Goal: Communication & Community: Answer question/provide support

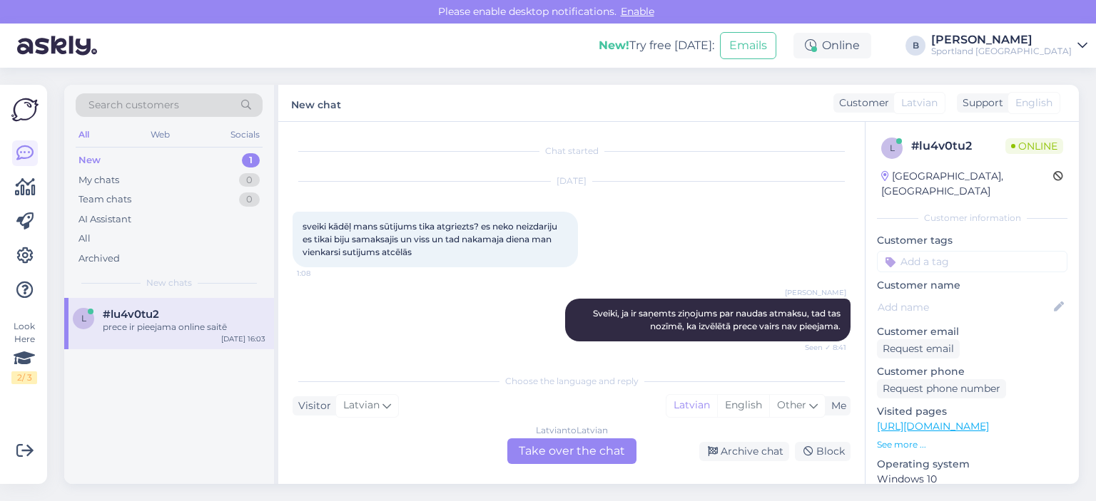
scroll to position [64, 0]
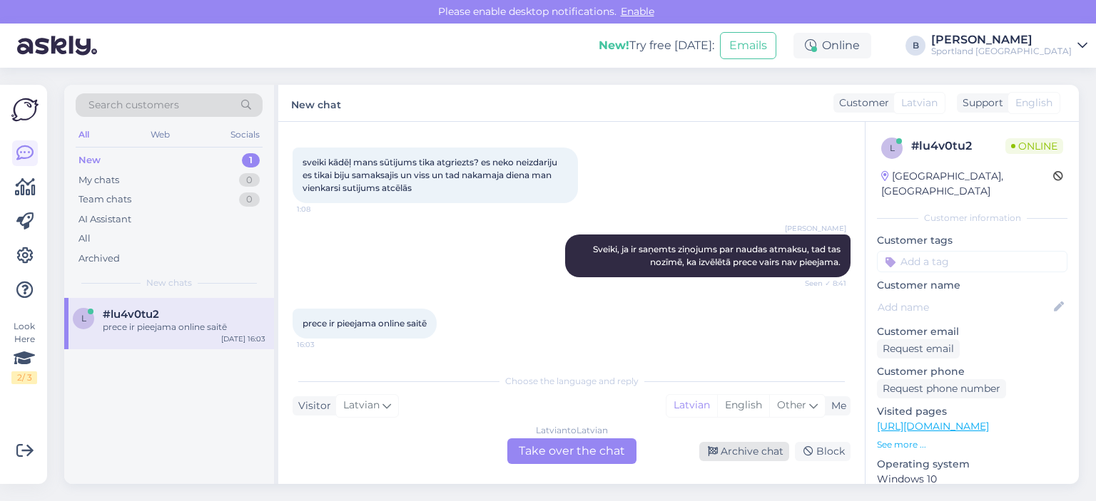
click at [719, 443] on div "Archive chat" at bounding box center [744, 451] width 90 height 19
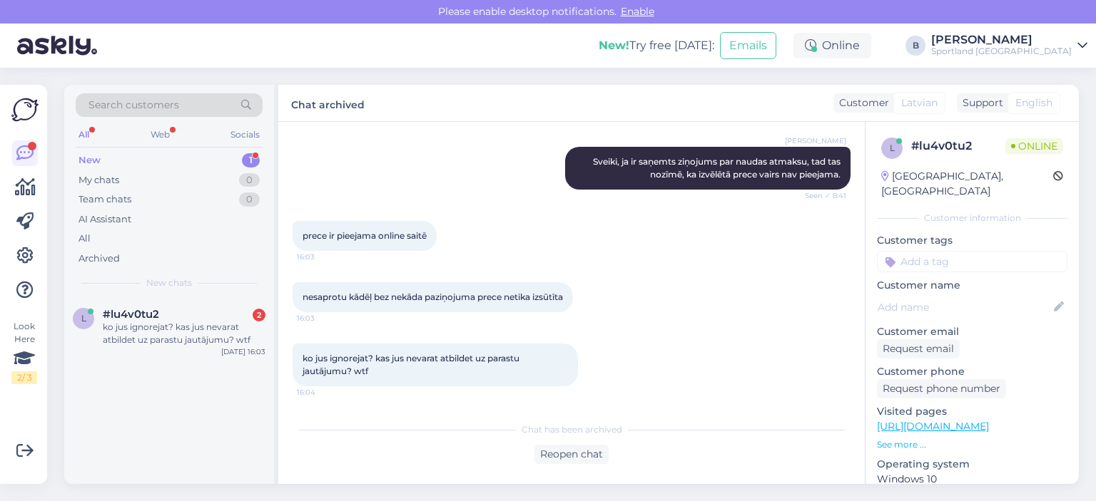
scroll to position [164, 0]
click at [562, 456] on div "Reopen chat" at bounding box center [571, 454] width 74 height 19
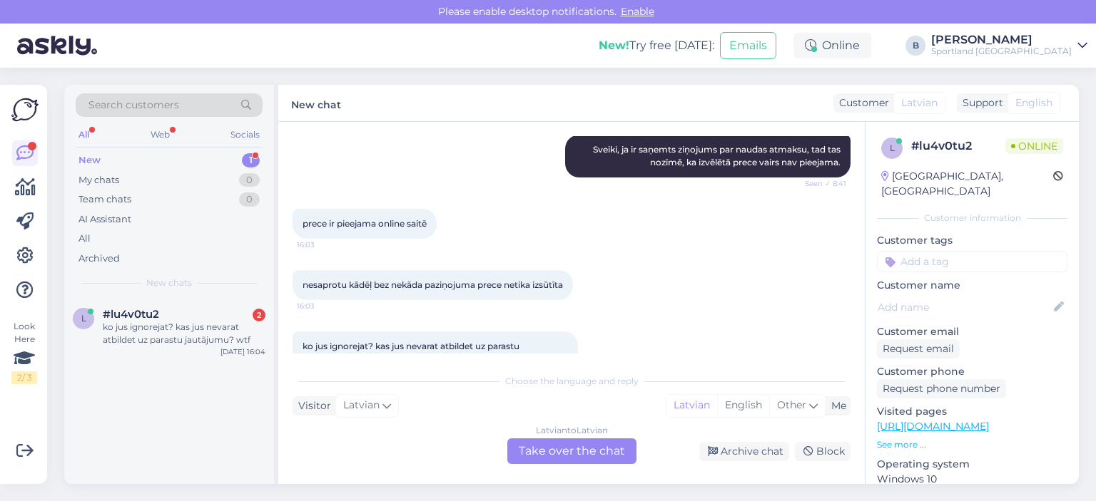
click at [565, 452] on div "Latvian to Latvian Take over the chat" at bounding box center [571, 452] width 129 height 26
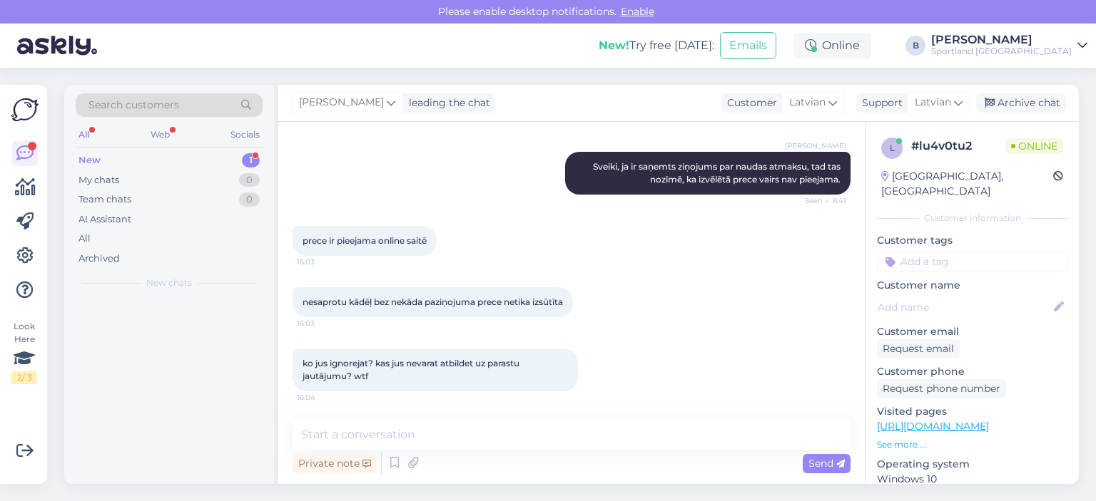
scroll to position [160, 0]
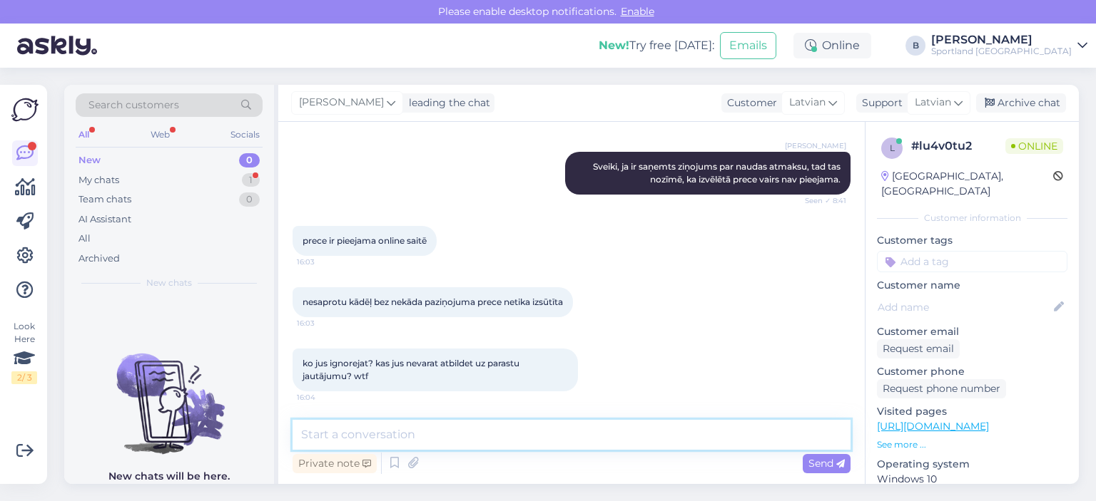
click at [567, 442] on textarea at bounding box center [571, 435] width 558 height 30
type textarea "J"
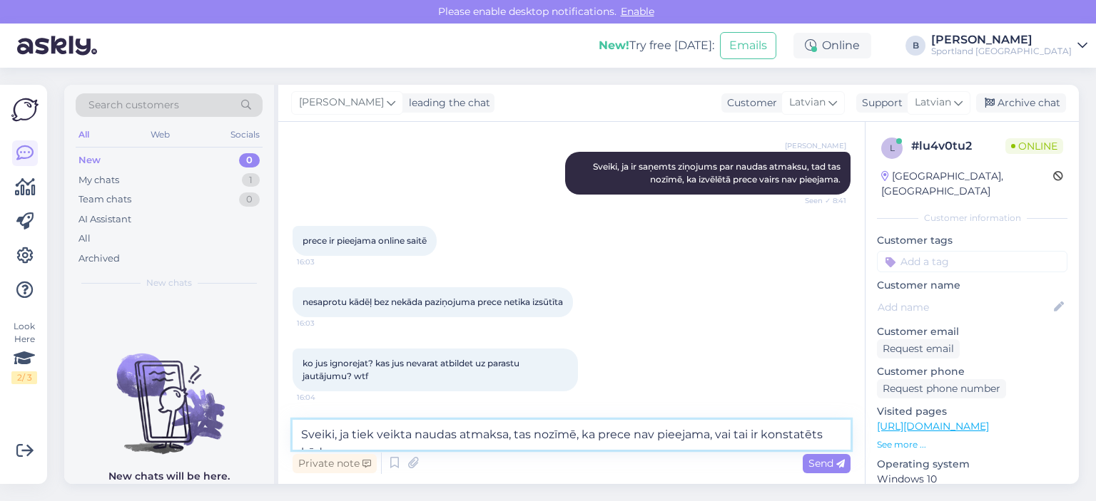
scroll to position [164, 0]
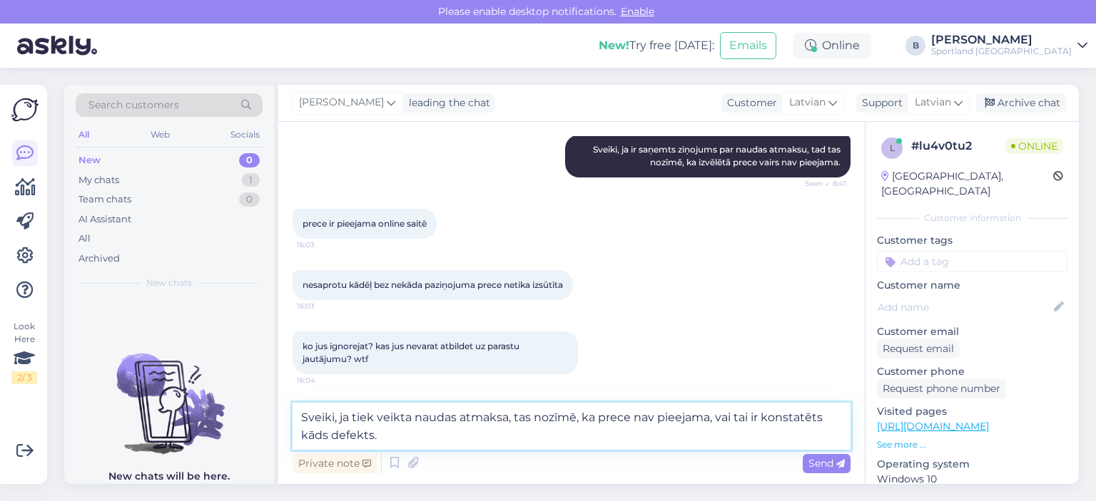
type textarea "Sveiki, ja tiek veikta naudas atmaksa, tas nozīmē, ka prece nav pieejama, vai t…"
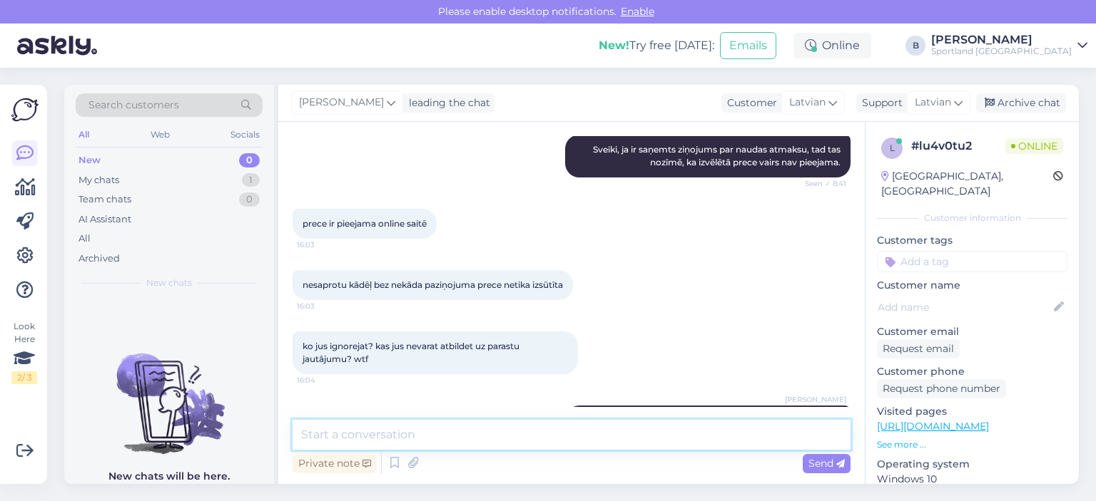
scroll to position [234, 0]
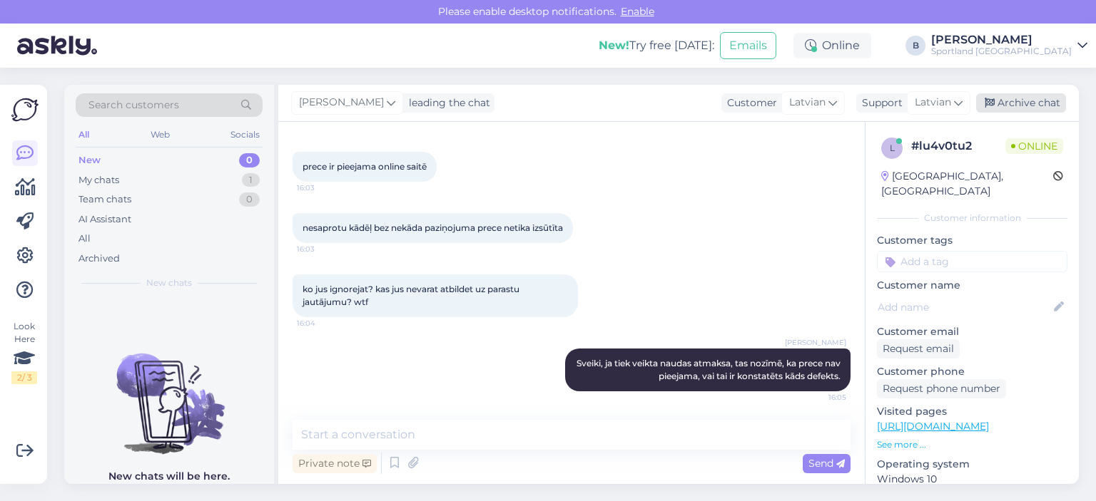
click at [979, 111] on div "Archive chat" at bounding box center [1021, 102] width 90 height 19
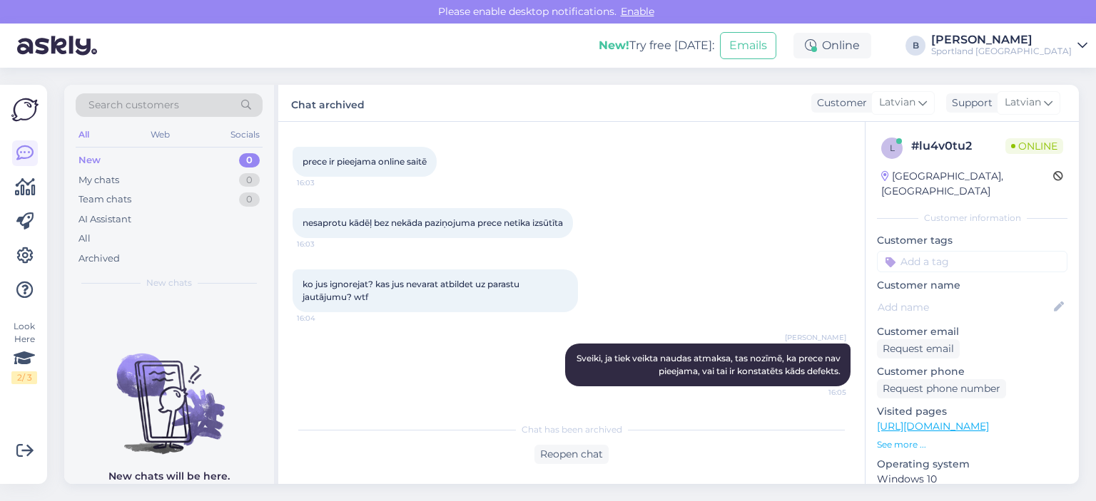
scroll to position [251, 0]
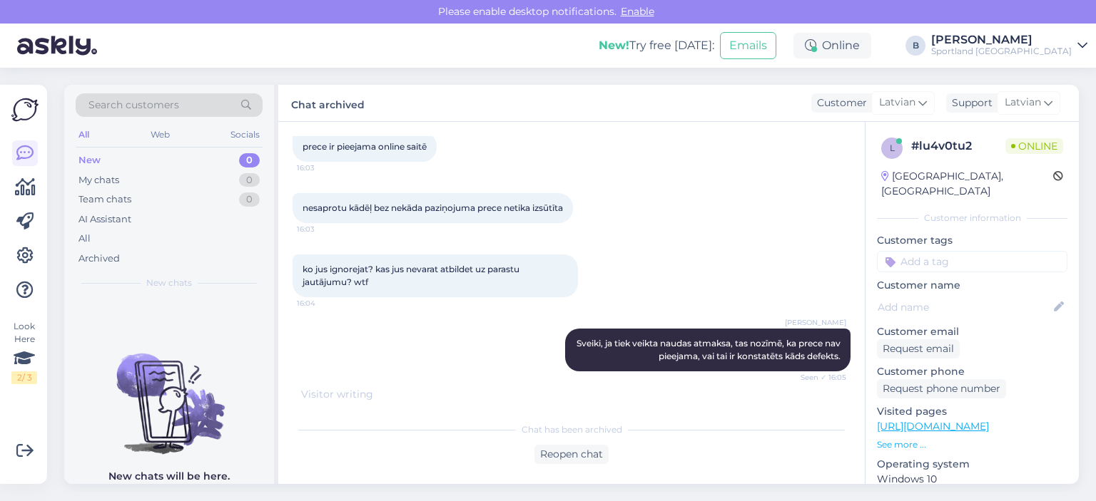
click at [722, 299] on div "ko jus ignorejat? kas jus nevarat atbildet uz parastu jautājumu? wtf 16:04" at bounding box center [571, 276] width 558 height 74
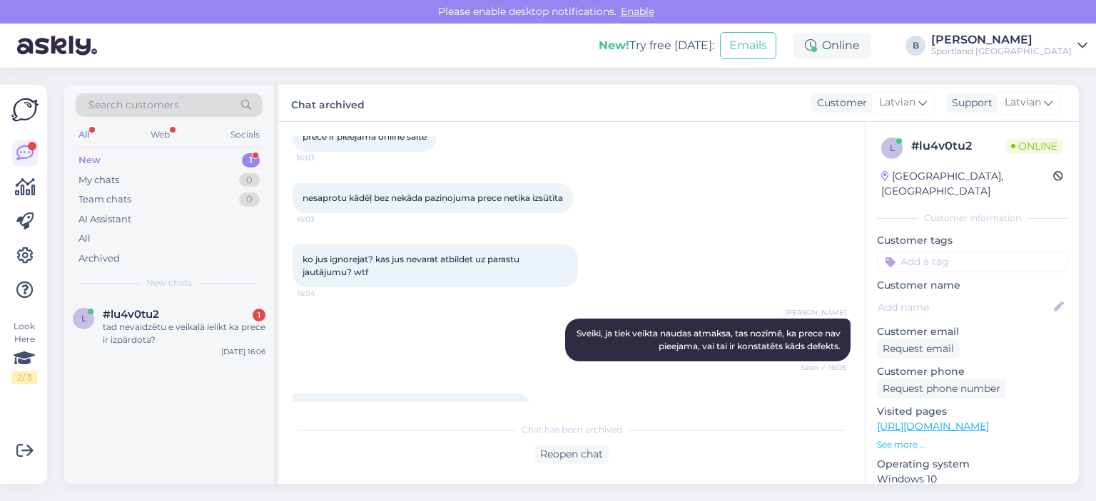
scroll to position [300, 0]
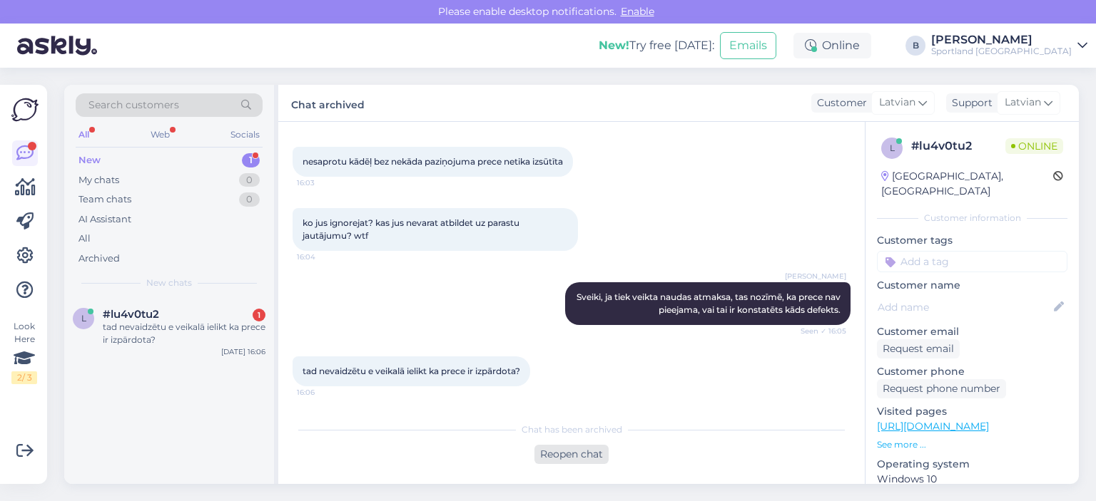
click at [573, 456] on div "Reopen chat" at bounding box center [571, 454] width 74 height 19
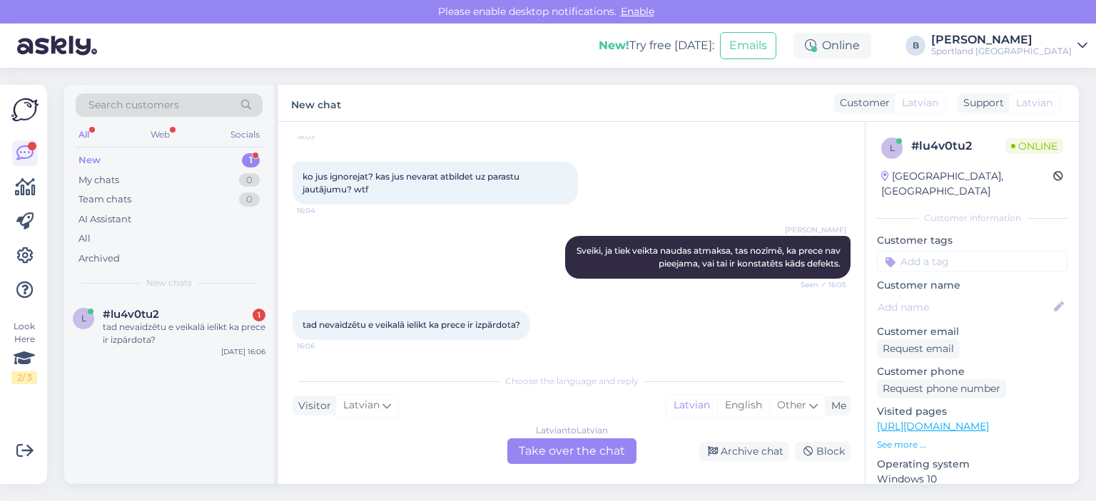
scroll to position [348, 0]
click at [599, 444] on div "Latvian to Latvian Take over the chat" at bounding box center [571, 452] width 129 height 26
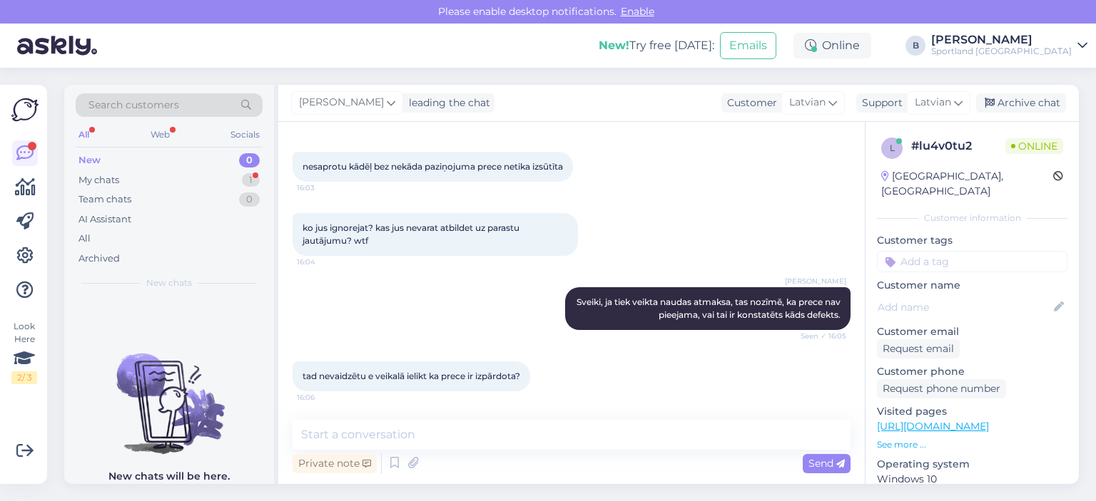
click at [633, 382] on div "tad nevaidzētu e veikalā ielikt ka prece ir izpārdota? 16:06" at bounding box center [571, 376] width 558 height 61
click at [596, 429] on textarea at bounding box center [571, 435] width 558 height 30
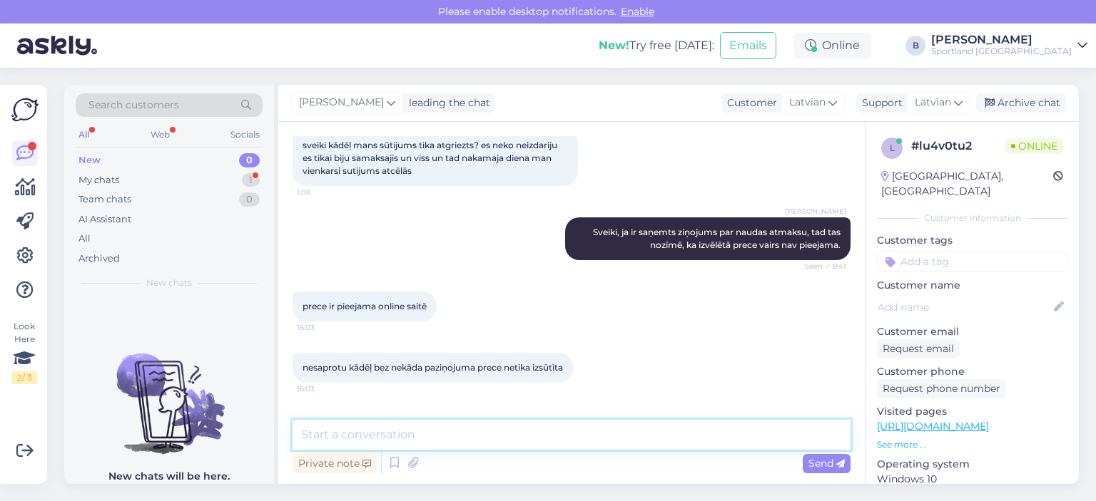
scroll to position [295, 0]
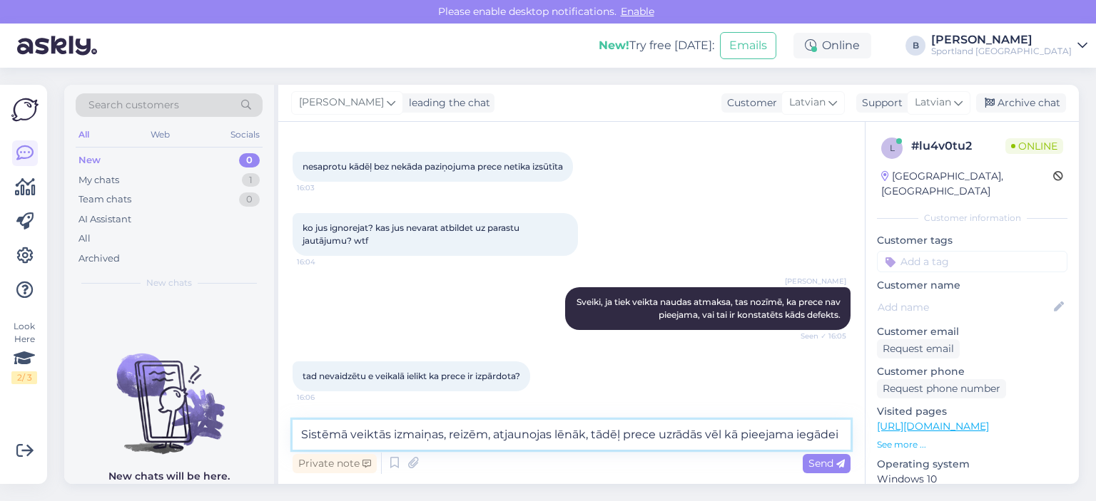
type textarea "Sistēmā veiktās izmaiņas, reizēm, atjaunojas lēnāk, tādēļ prece uzrādās vēl kā …"
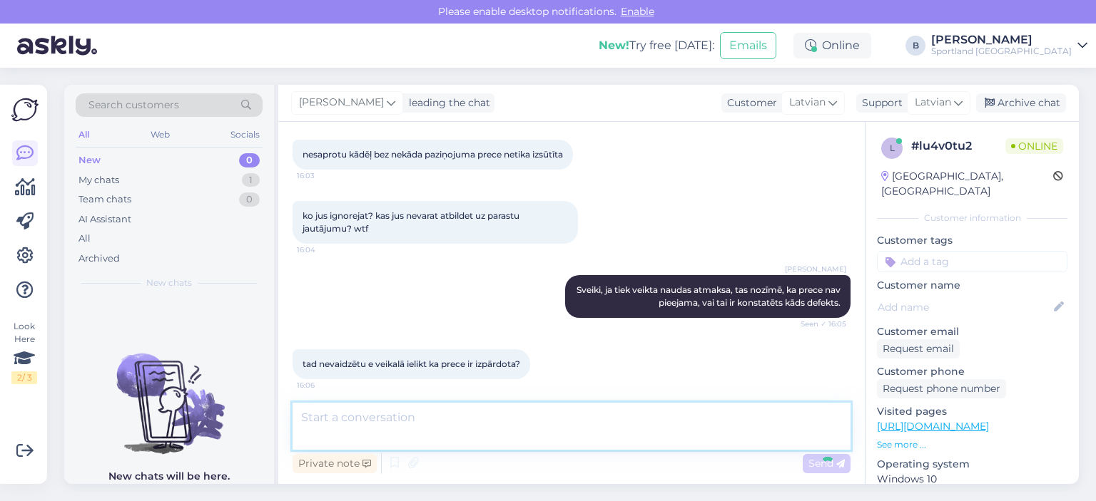
scroll to position [369, 0]
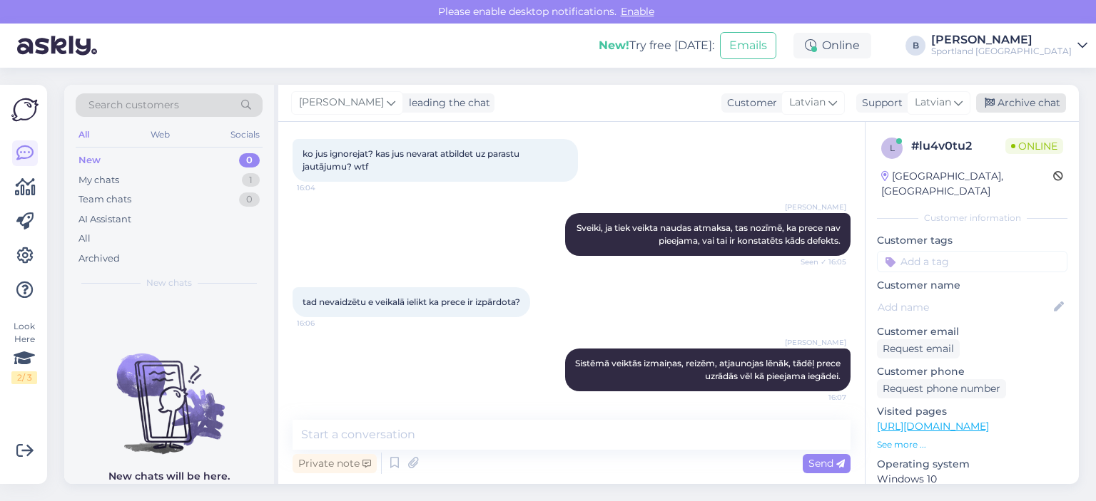
click at [1033, 99] on div "Archive chat" at bounding box center [1021, 102] width 90 height 19
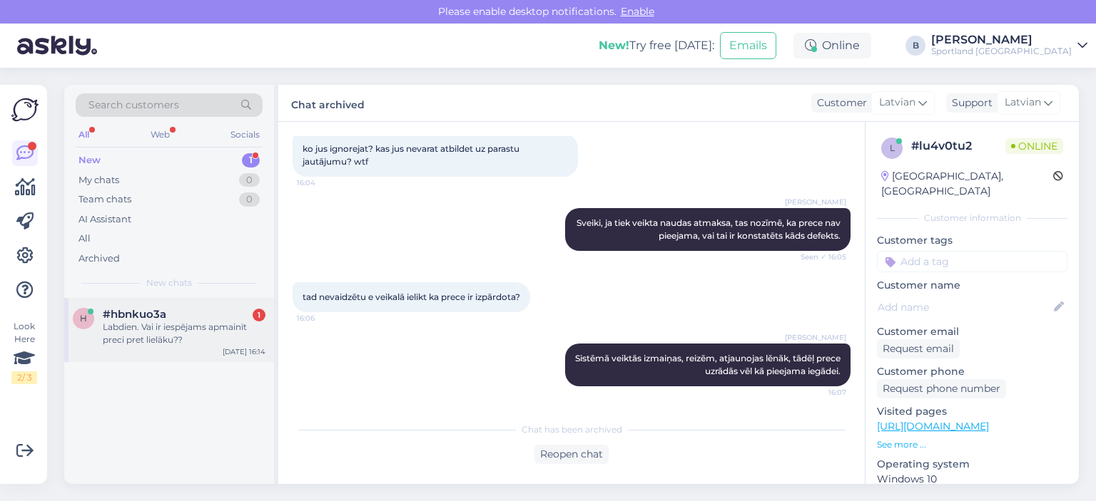
click at [160, 325] on div "Labdien. Vai ir iespējams apmainīt preci pret lielāku??" at bounding box center [184, 334] width 163 height 26
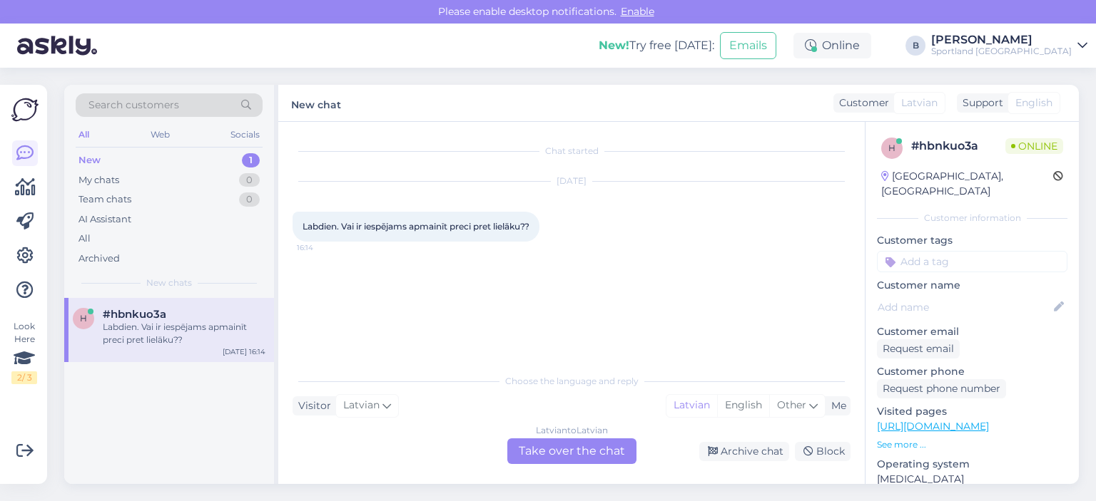
click at [546, 454] on div "Latvian to Latvian Take over the chat" at bounding box center [571, 452] width 129 height 26
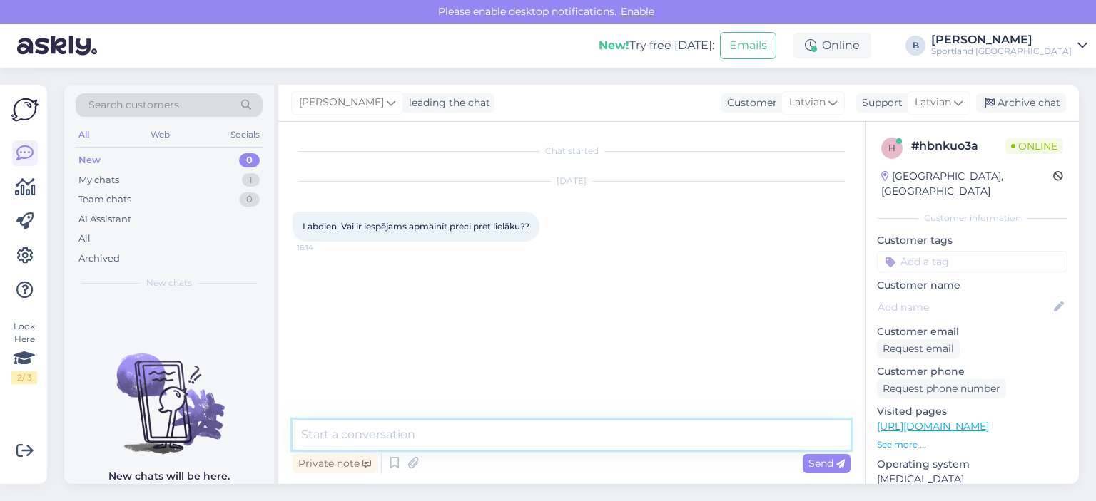
click at [549, 441] on textarea at bounding box center [571, 435] width 558 height 30
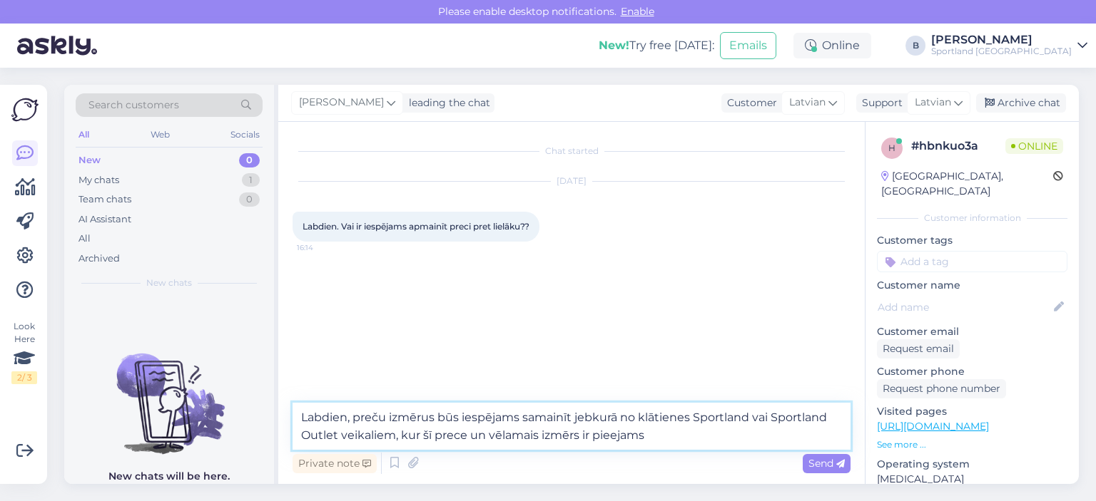
type textarea "Labdien, preču izmērus būs iespējams samainīt jebkurā no klātienes Sportland va…"
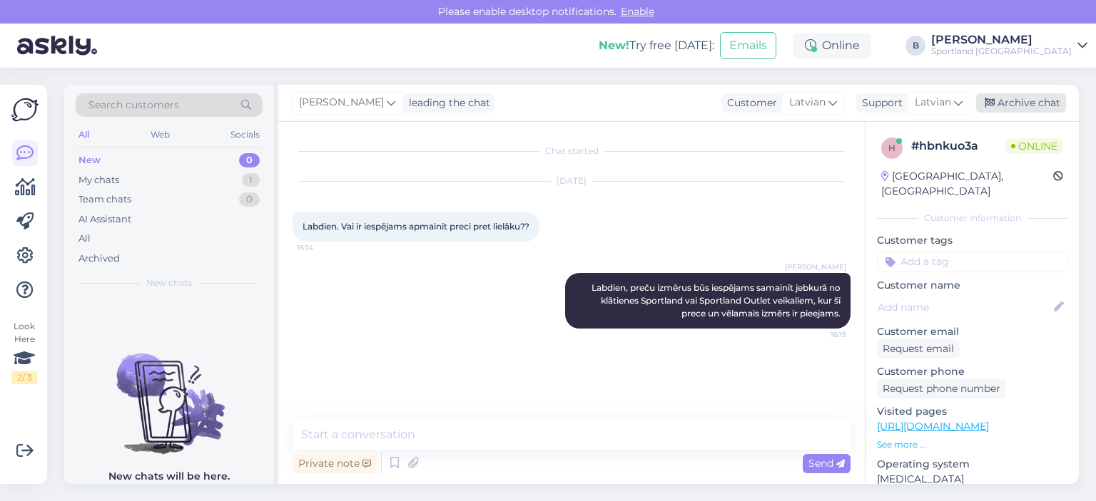
click at [1013, 98] on div "Archive chat" at bounding box center [1021, 102] width 90 height 19
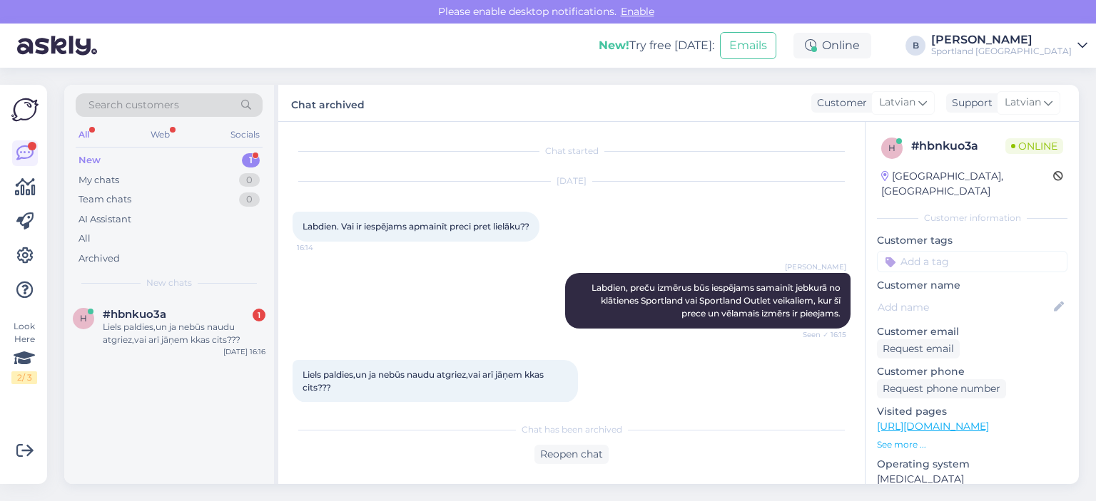
scroll to position [16, 0]
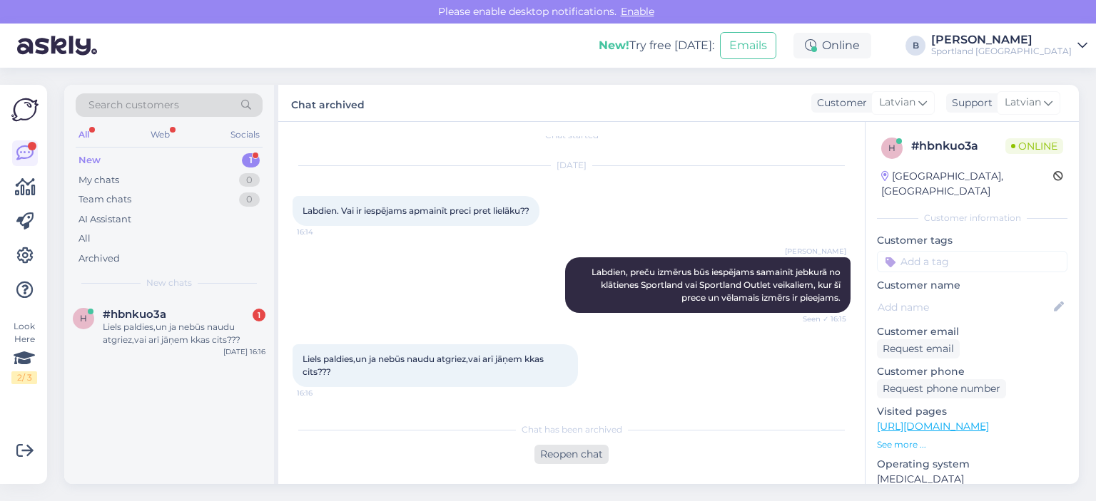
click at [571, 456] on div "Reopen chat" at bounding box center [571, 454] width 74 height 19
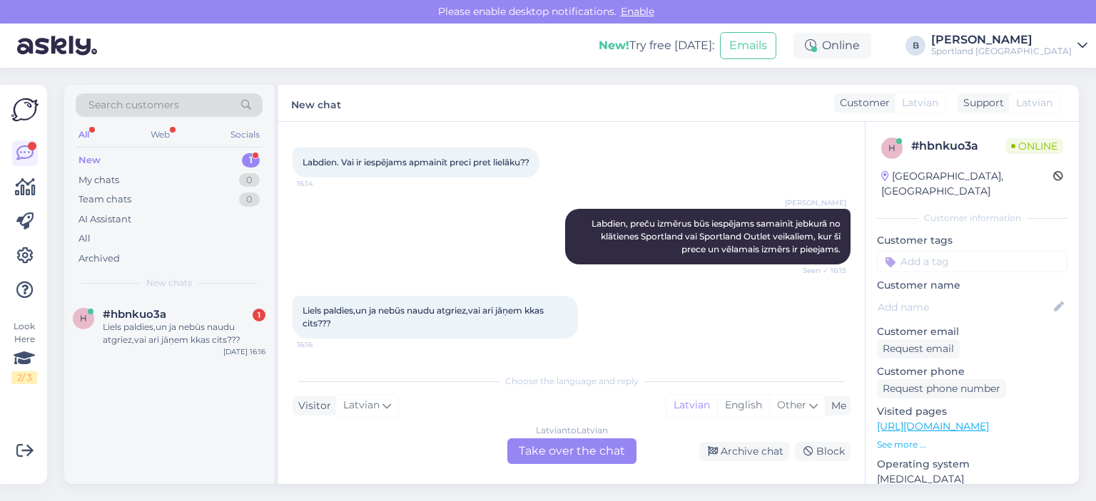
click at [599, 449] on div "Latvian to Latvian Take over the chat" at bounding box center [571, 452] width 129 height 26
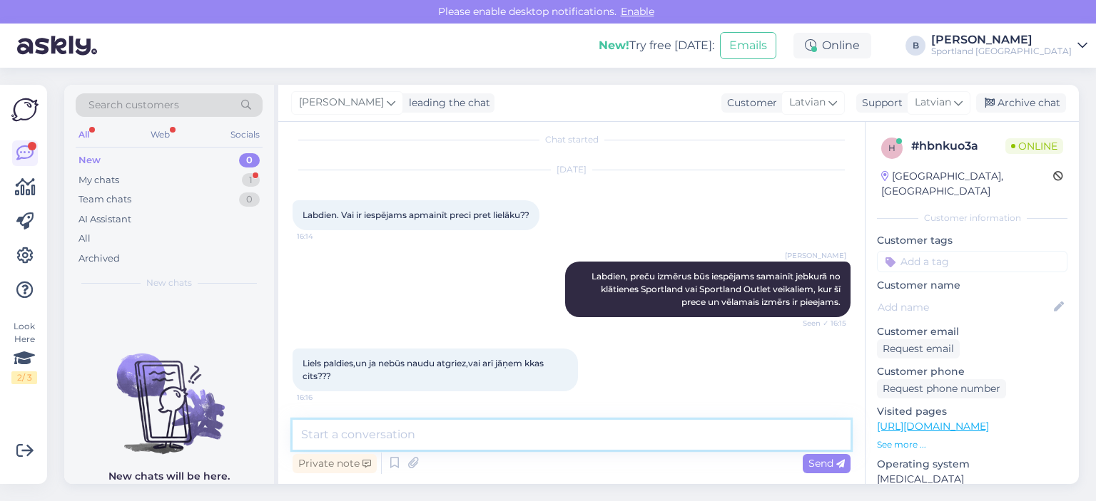
click at [562, 432] on textarea at bounding box center [571, 435] width 558 height 30
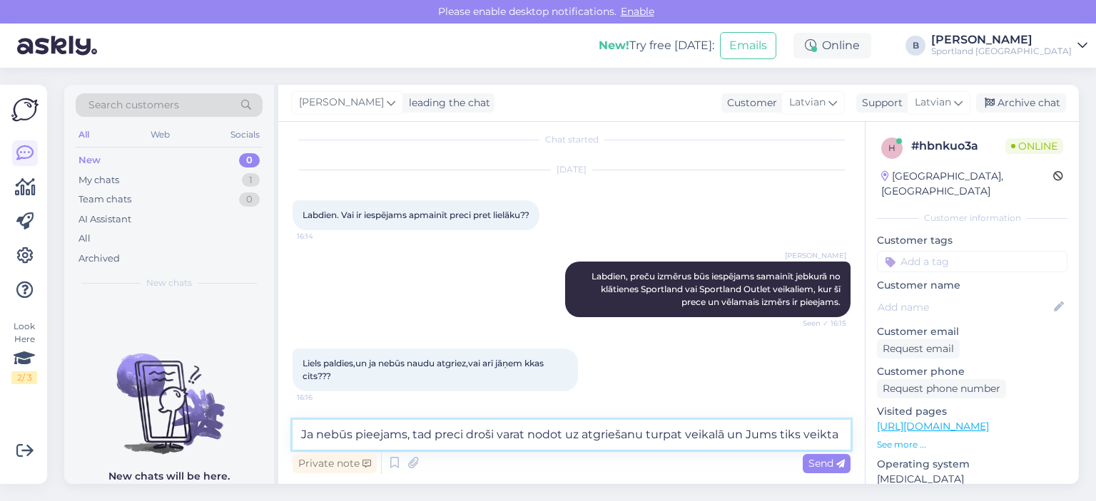
scroll to position [29, 0]
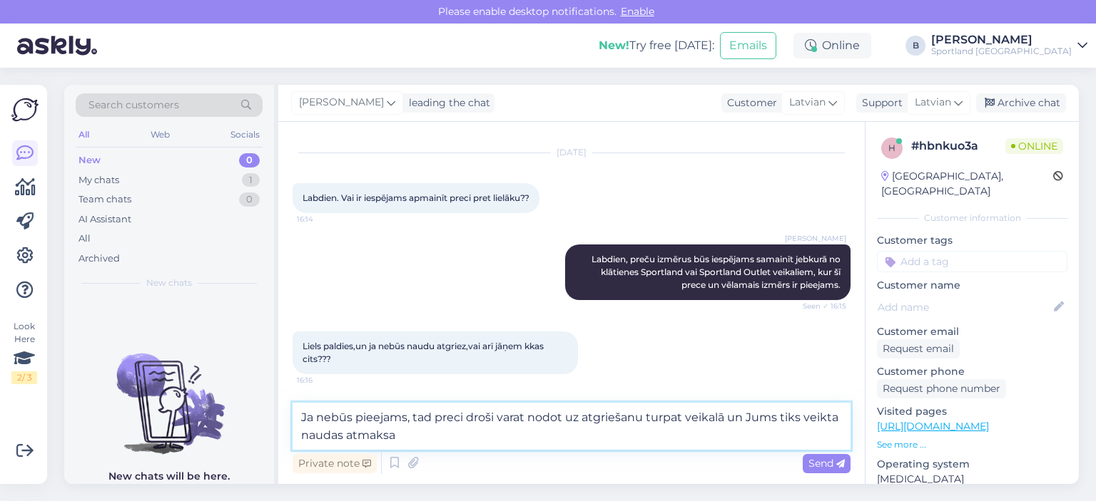
type textarea "Ja nebūs pieejams, tad preci droši varat nodot uz atgriešanu turpat veikalā un …"
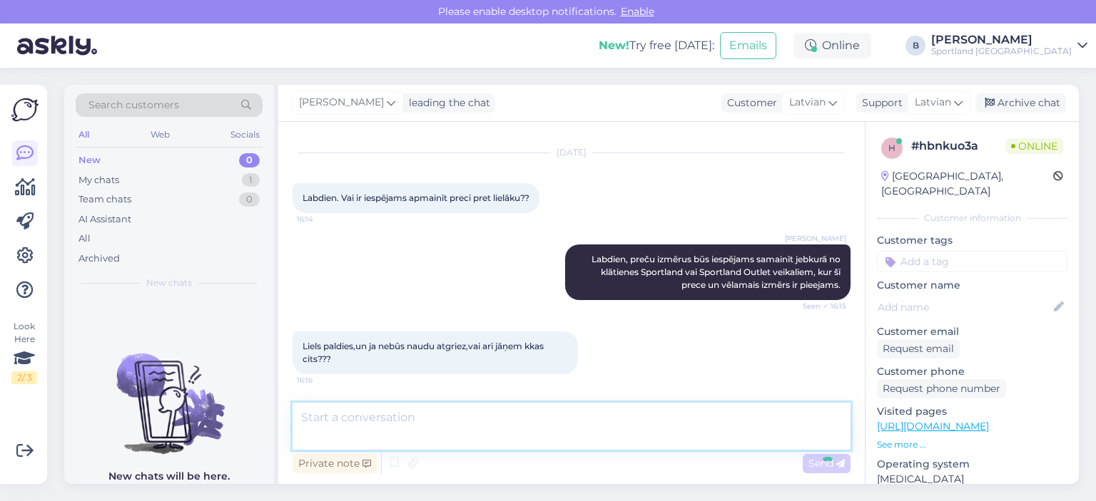
scroll to position [86, 0]
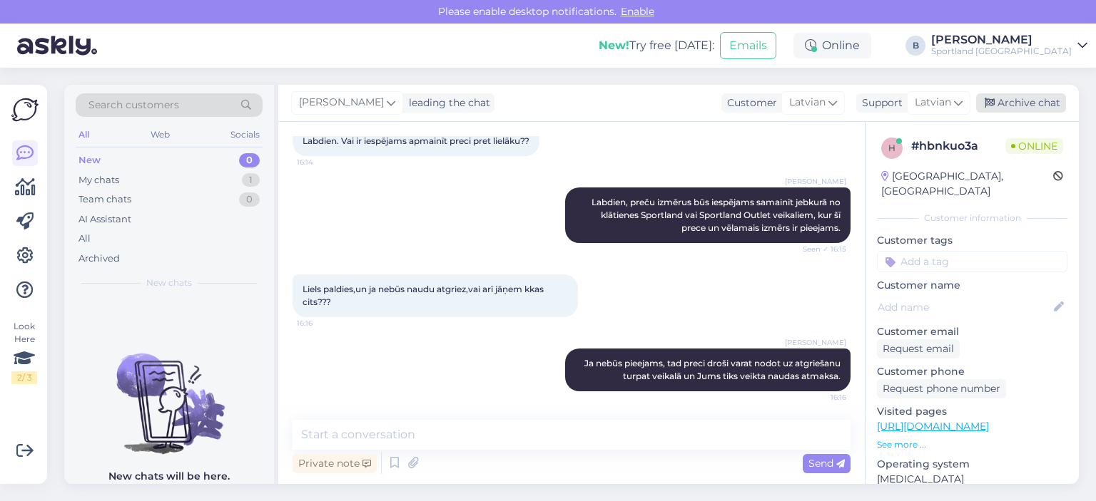
click at [1000, 105] on div "Archive chat" at bounding box center [1021, 102] width 90 height 19
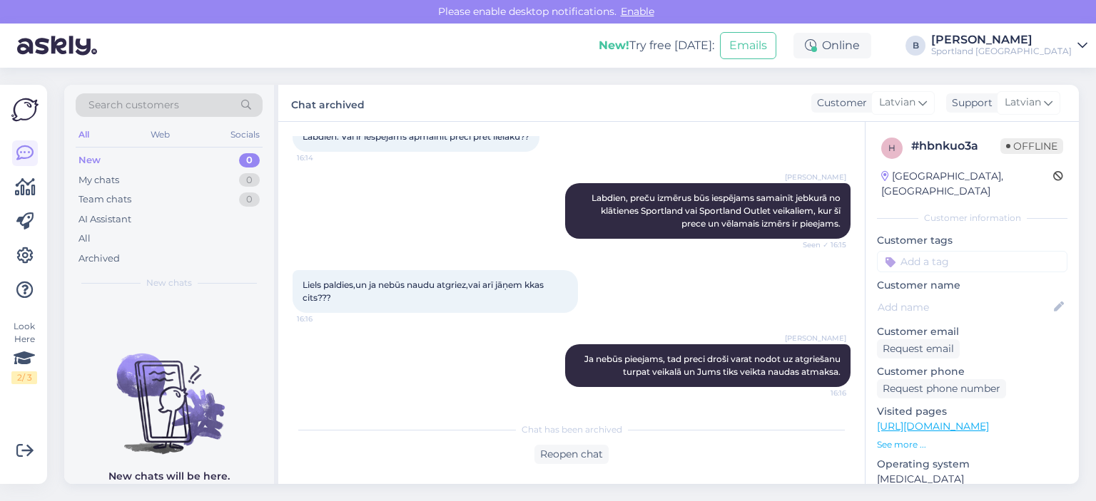
scroll to position [19, 0]
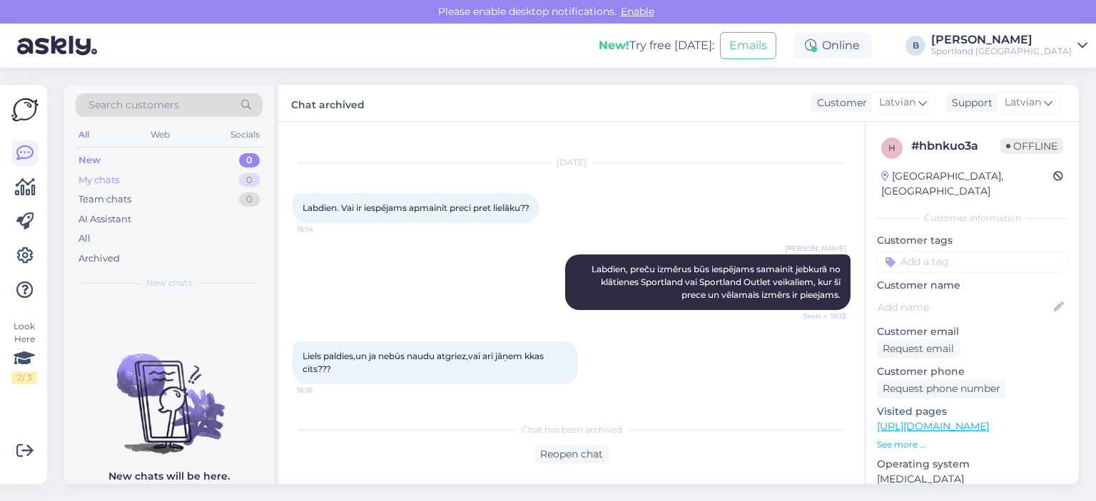
click at [113, 173] on div "My chats" at bounding box center [98, 180] width 41 height 14
click at [98, 158] on div "New" at bounding box center [88, 160] width 21 height 14
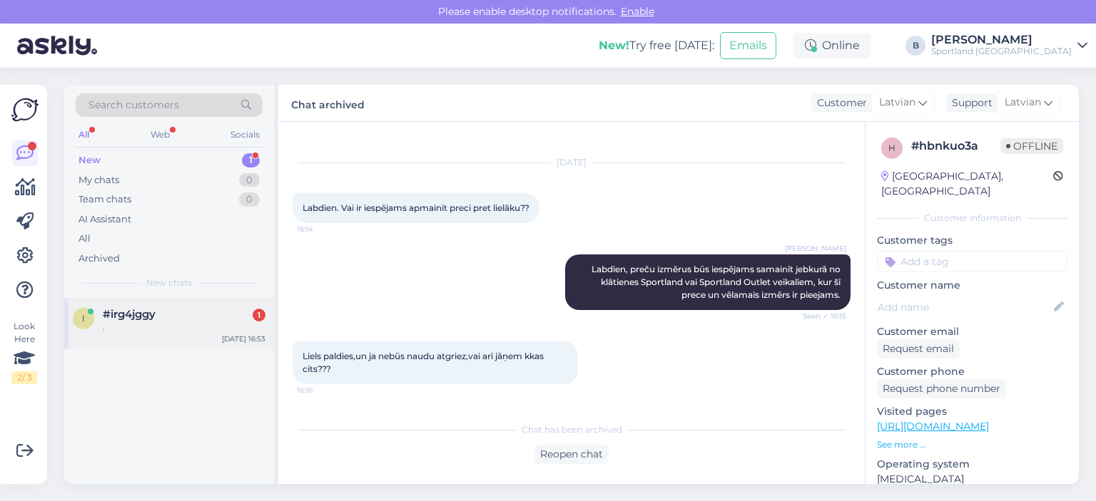
click at [157, 327] on div "." at bounding box center [184, 327] width 163 height 13
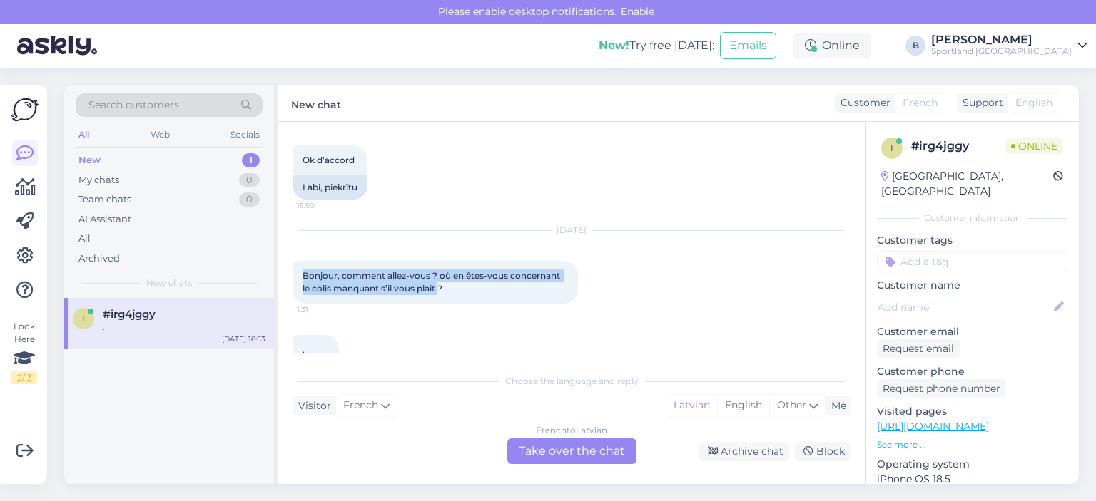
drag, startPoint x: 439, startPoint y: 261, endPoint x: 299, endPoint y: 249, distance: 141.0
click at [299, 261] on div "Bonjour, comment allez-vous ? où en êtes-vous concernant le colis manquant s’il…" at bounding box center [434, 282] width 285 height 43
copy span "Bonjour, comment allez-vous ? où en êtes-vous concernant le colis manquant s’il…"
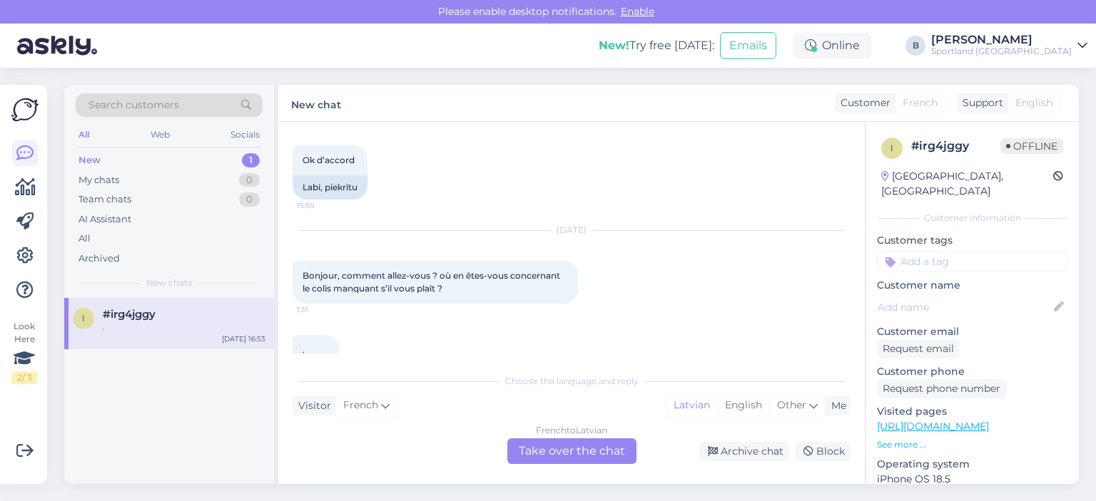
click at [562, 446] on div "French to Latvian Take over the chat" at bounding box center [571, 452] width 129 height 26
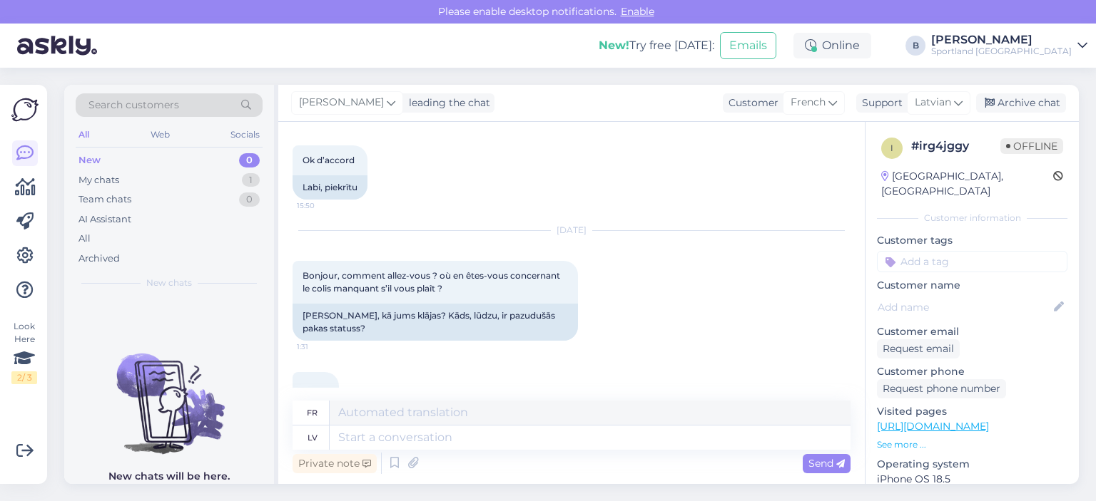
scroll to position [5975, 0]
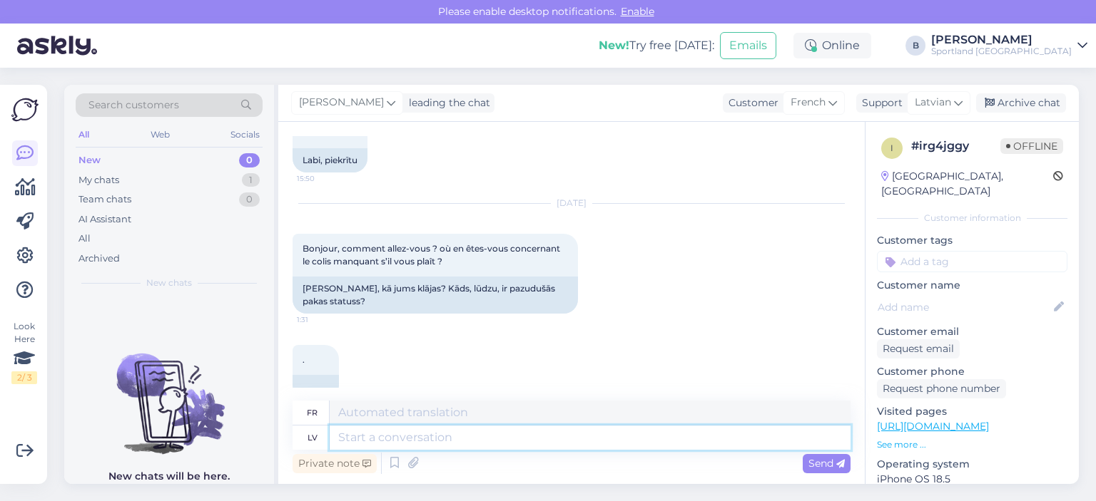
click at [535, 439] on textarea at bounding box center [590, 438] width 521 height 24
type textarea "Sveiki, d"
type textarea "Bonjour,"
type textarea "Sveiki, diemžēl, [GEOGRAPHIC_DATA]"
type textarea "Bonjour, malheureusement,"
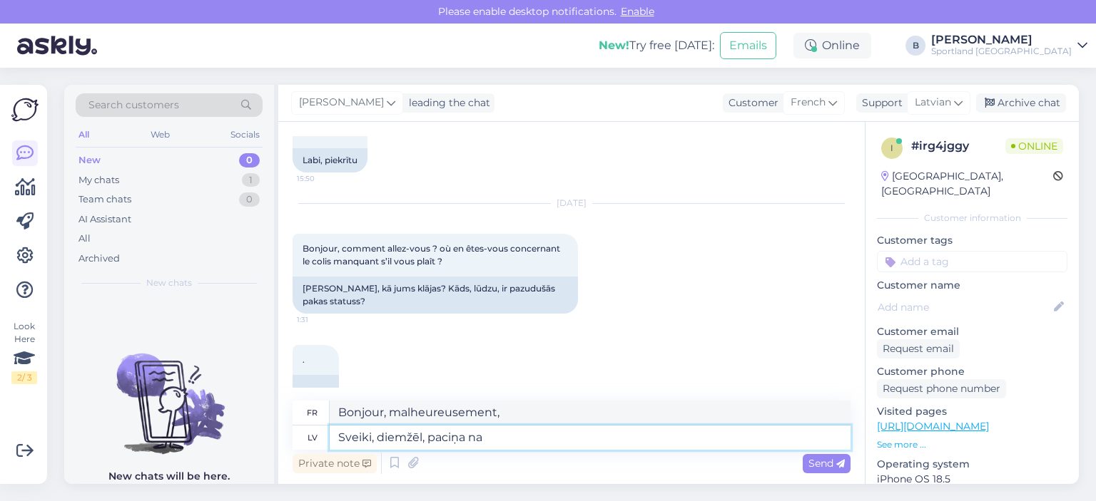
type textarea "Sveiki, diemžēl, paciņa nav"
type textarea "Bonjour, malheureusement, le colis"
type textarea "Sveiki, diemžēl, paciņa nav at"
type textarea "Bonjour, malheureusement, le colis est manquant."
type textarea "Sveiki, diemžēl, paciņa nav atradusies."
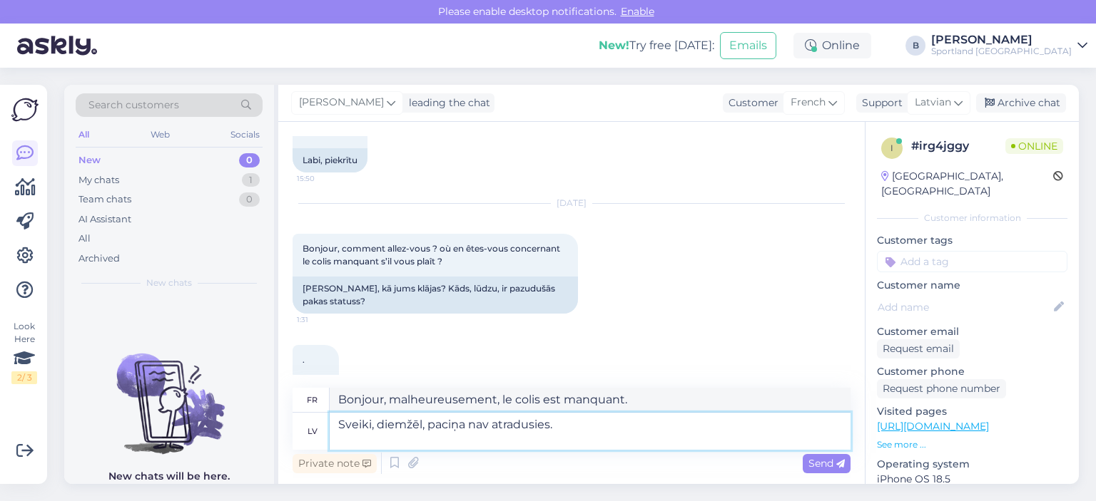
type textarea "Bonjour, malheureusement le colis n'a pas été retrouvé."
type textarea "Sveiki, diemžēl, paciņa nav atradusies. Veiksim"
type textarea "Bonjour, malheureusement, le colis n'a pas été trouvé. Faisons-le"
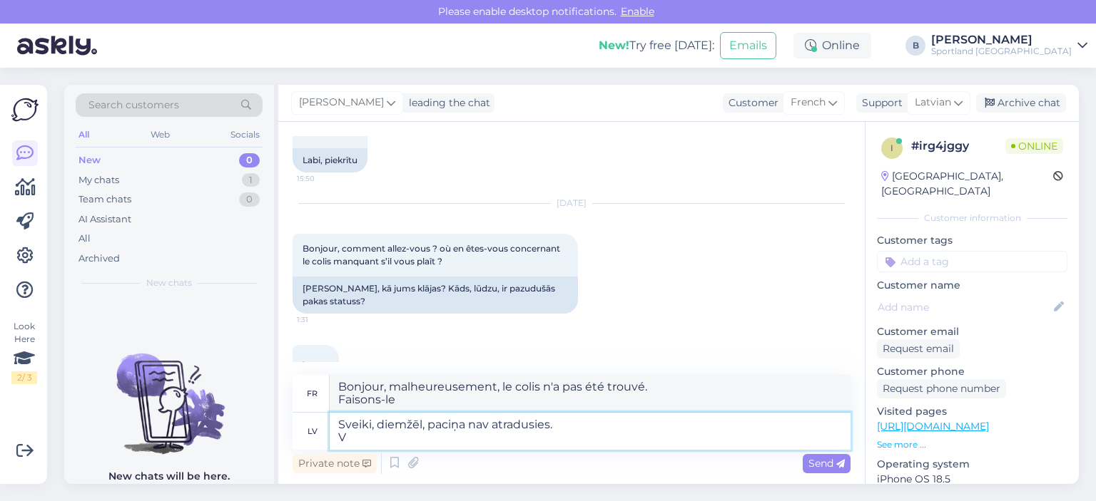
type textarea "Sveiki, diemžēl, paciņa nav atradusies."
type textarea "Bonjour, malheureusement le colis n'a pas été retrouvé."
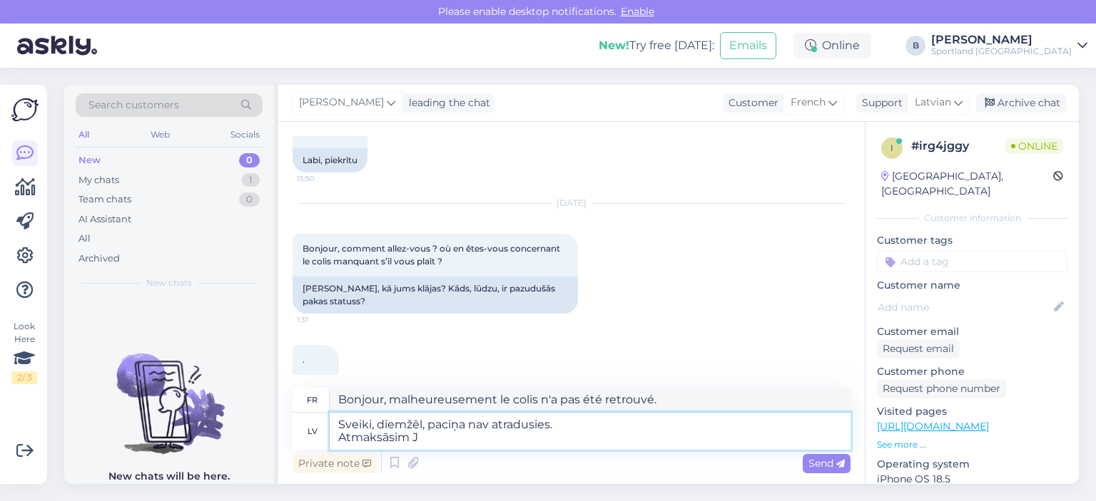
type textarea "Sveiki, diemžēl, paciņa nav atradusies. Atmaksāsim Ju"
type textarea "Bonjour, malheureusement, le colis n'a pas été retrouvé. Nous vous rembourserons"
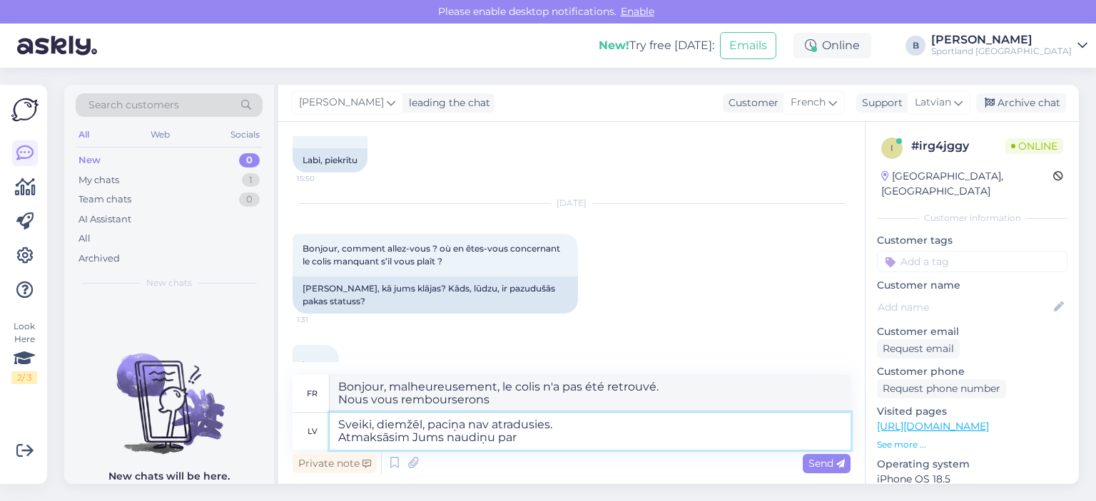
type textarea "Sveiki, diemžēl, paciņa nav atradusies. Atmaksāsim Jums naudiņu par"
type textarea "Bonjour, malheureusement, le colis n'a pas été retrouvé. Nous vous rembourseron…"
type textarea "Sveiki, diemžēl, paciņa nav atradusies. Atmaksāsim Jums naudiņu par nesaņemto"
type textarea "Bonjour, malheureusement, le colis n'a pas été retrouvé. Nous vous rembourseron…"
type textarea "Sveiki, diemžēl, paciņa nav atradusies. Atmaksāsim Jums naudiņu par nesaņemto p…"
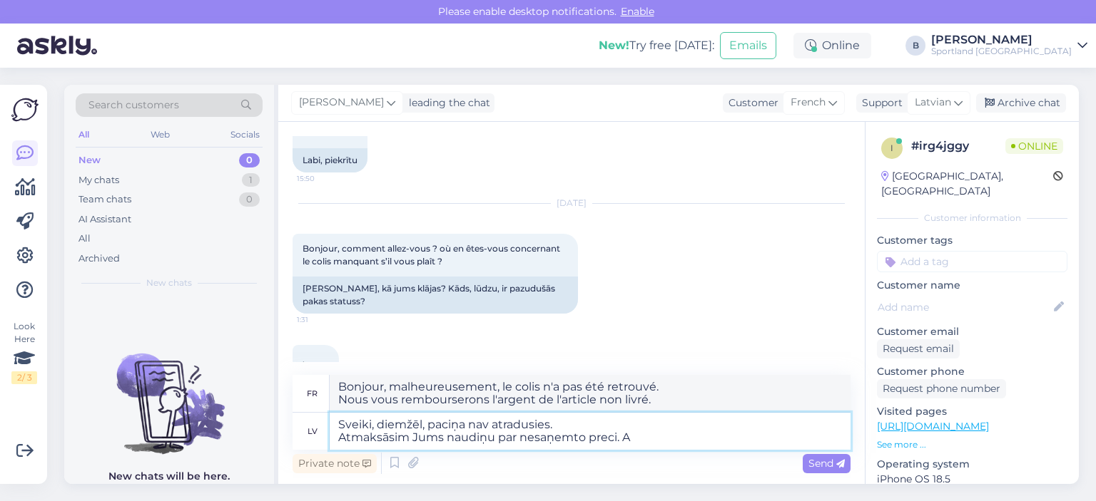
type textarea "Bonjour, malheureusement le colis n'a pas été retrouvé. Nous vous rembourserons…"
type textarea "Sveiki, diemžēl, paciņa nav atradusies. Atmaksāsim Jums naudiņu par nesaņemto p…"
type textarea "Bonjour, malheureusement, le colis n'a pas été retrouvé. Nous vous rembourseron…"
type textarea "Sveiki, diemžēl, paciņa nav atradusies. Atmaksāsim Jums naudiņu par nesaņemto p…"
type textarea "Bonjour, malheureusement, le colis n'a pas été retrouvé. Nous vous rembourseron…"
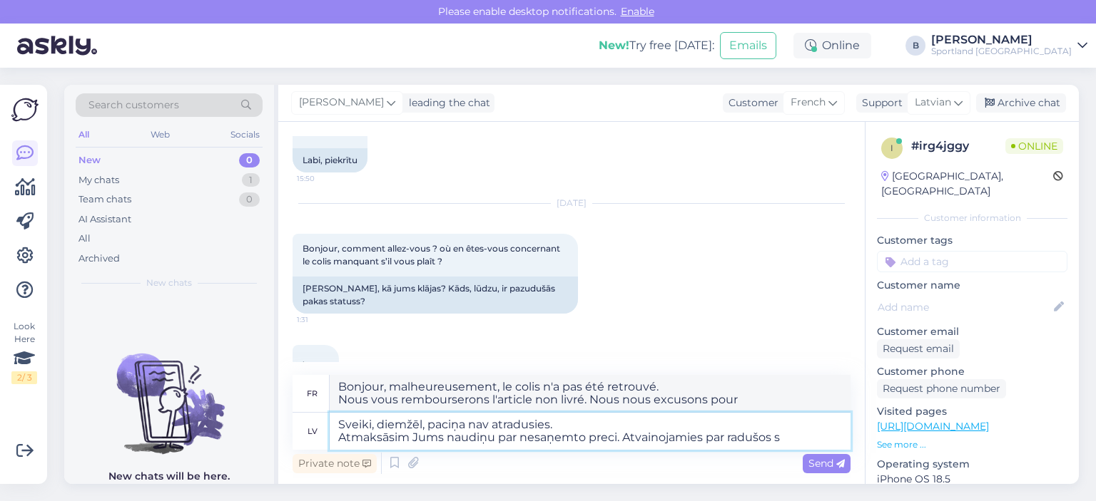
type textarea "Sveiki, diemžēl, paciņa nav atradusies. Atmaksāsim Jums naudiņu par nesaņemto p…"
type textarea "Bonjour, malheureusement, le colis n'a pas été retrouvé. Nous vous rembourseron…"
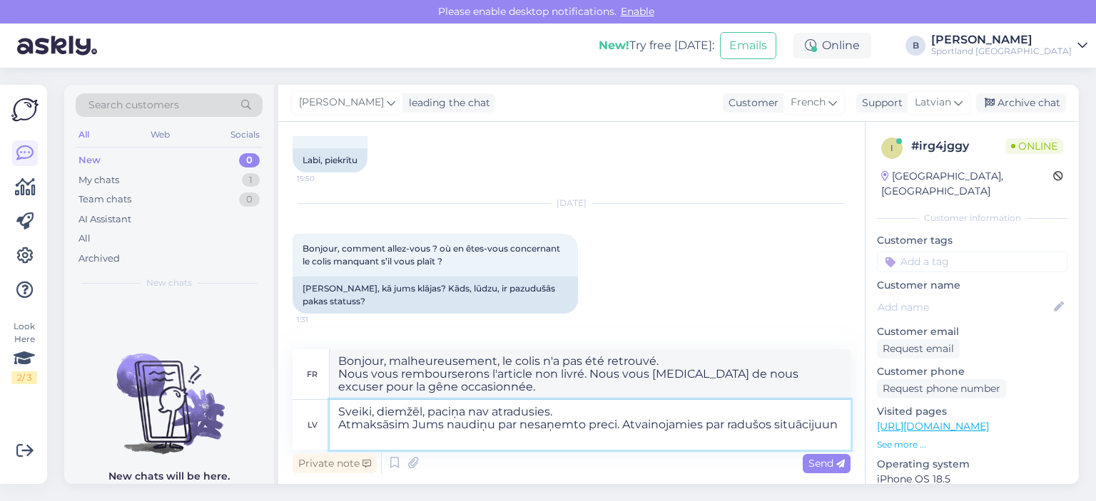
type textarea "Sveiki, diemžēl, paciņa nav atradusies. Atmaksāsim Jums naudiņu par nesaņemto p…"
type textarea "Bonjour, malheureusement, le colis n'a pas été retrouvé. Nous vous rembourseron…"
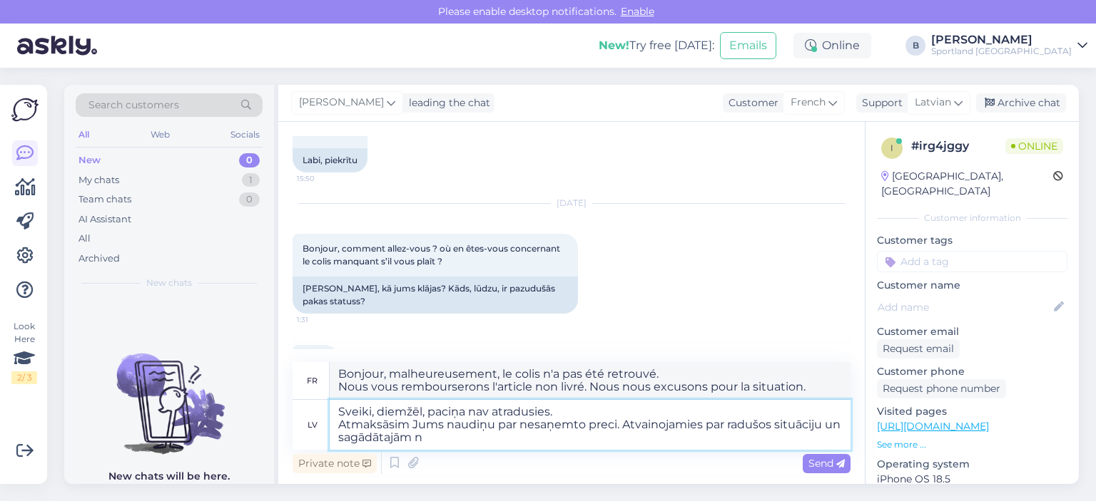
type textarea "Sveiki, diemžēl, paciņa nav atradusies. Atmaksāsim Jums naudiņu par nesaņemto p…"
type textarea "Bonjour, malheureusement, le colis n'a pas été retrouvé. vous rembourserons l'a…"
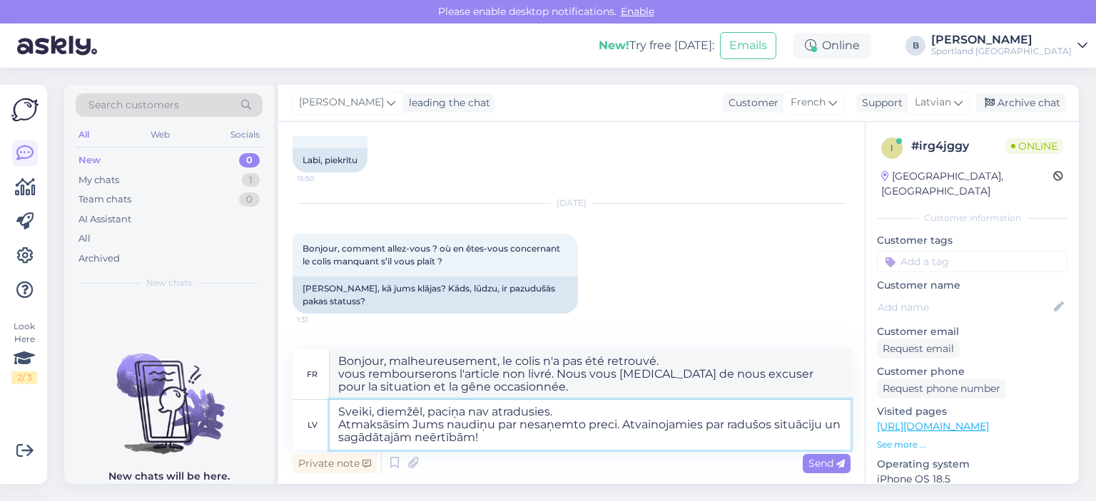
type textarea "Sveiki, diemžēl, paciņa nav atradusies. Atmaksāsim Jums naudiņu par nesaņemto p…"
type textarea "Bonjour, malheureusement, le colis n'a pas été retrouvé. vous rembourserons l'a…"
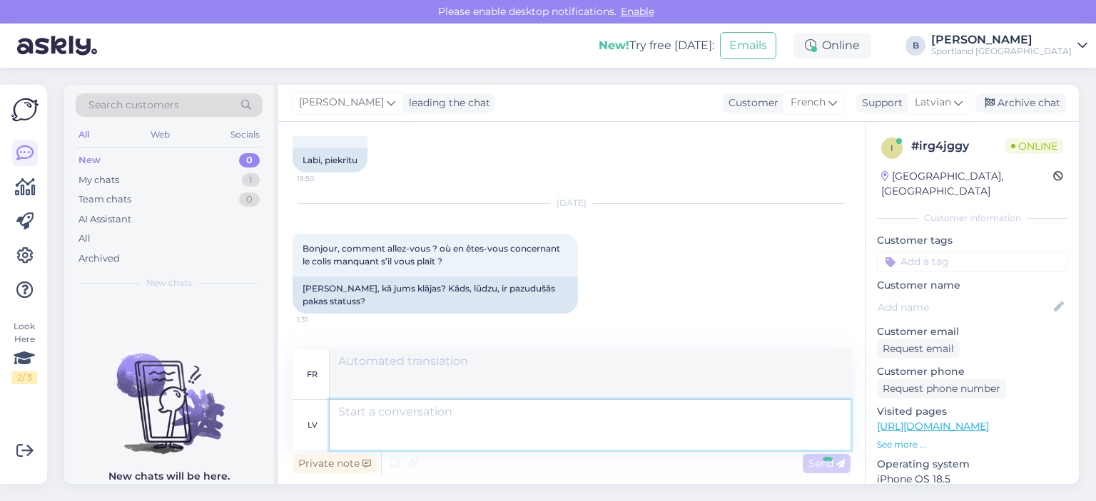
scroll to position [6125, 0]
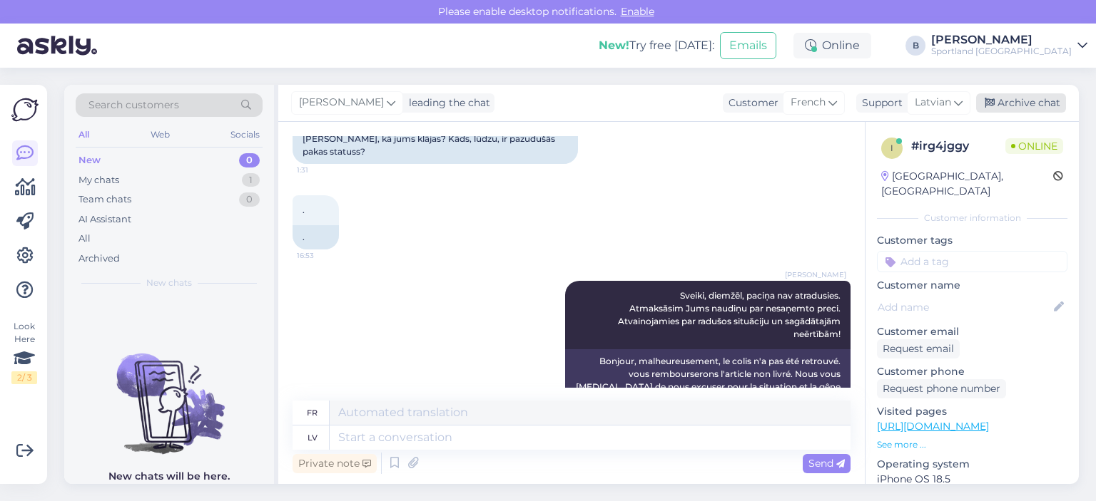
click at [996, 98] on div "Archive chat" at bounding box center [1021, 102] width 90 height 19
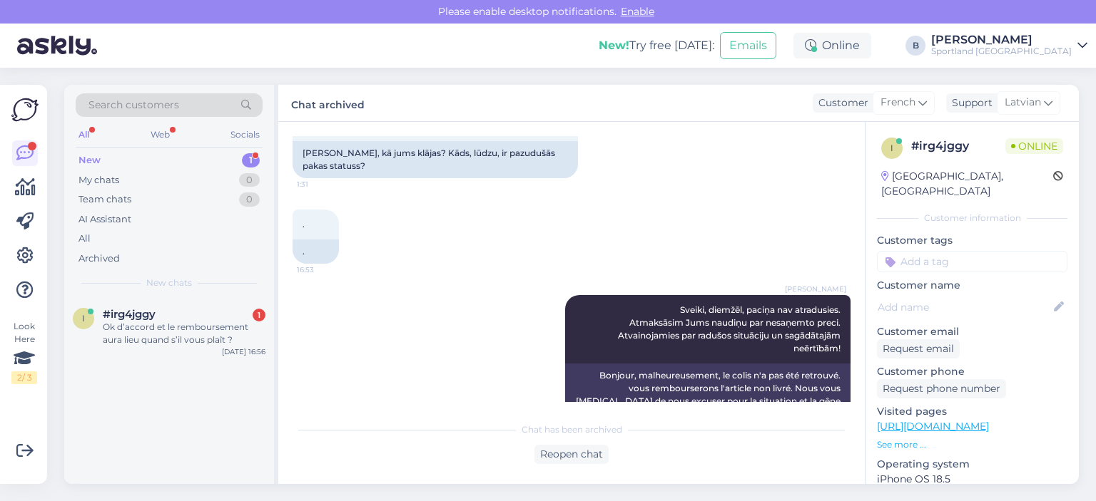
scroll to position [6185, 0]
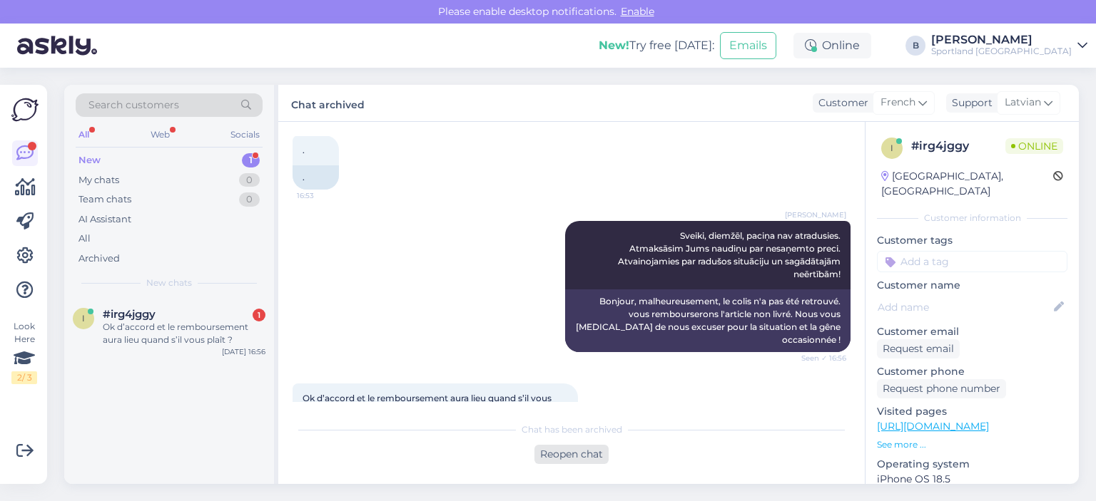
click at [558, 459] on div "Reopen chat" at bounding box center [571, 454] width 74 height 19
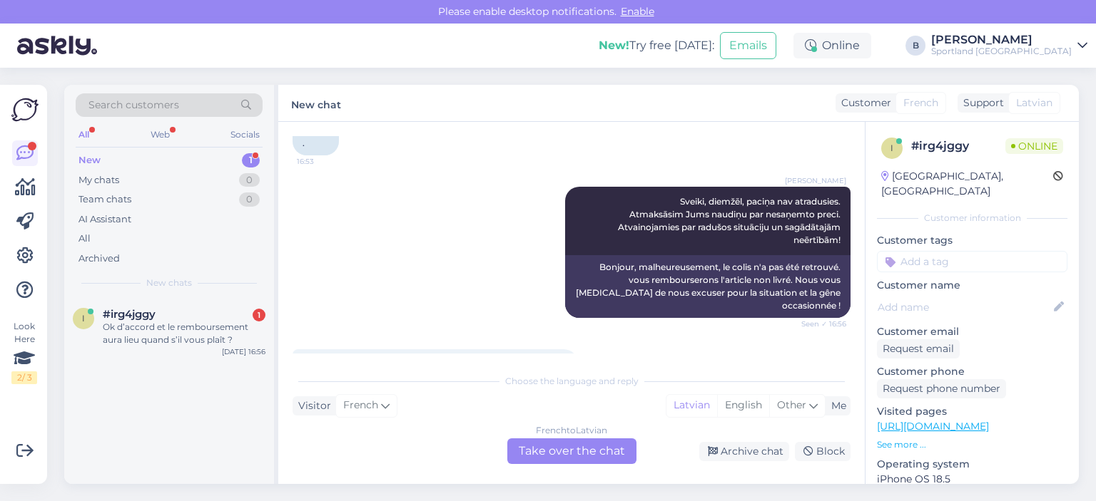
scroll to position [6234, 0]
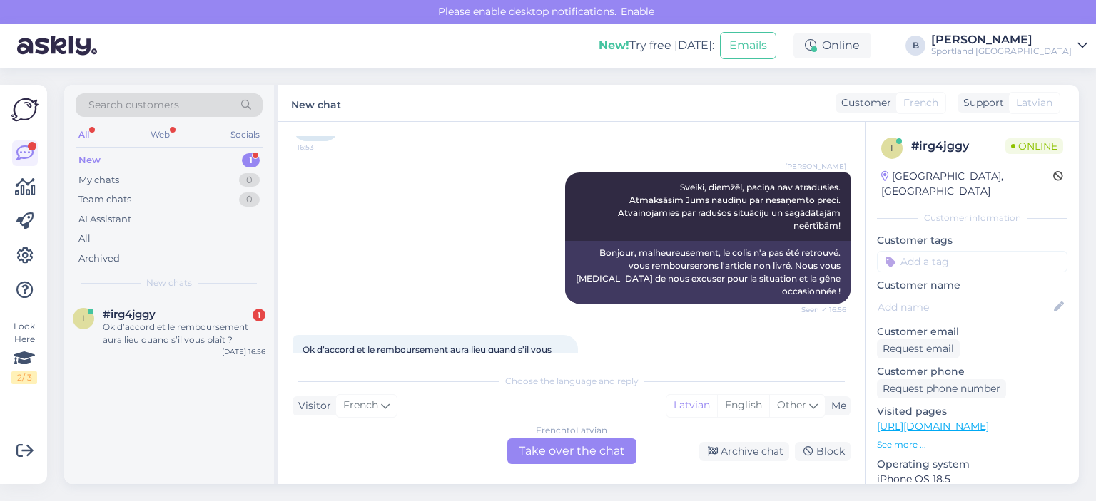
click at [614, 453] on div "French to Latvian Take over the chat" at bounding box center [571, 452] width 129 height 26
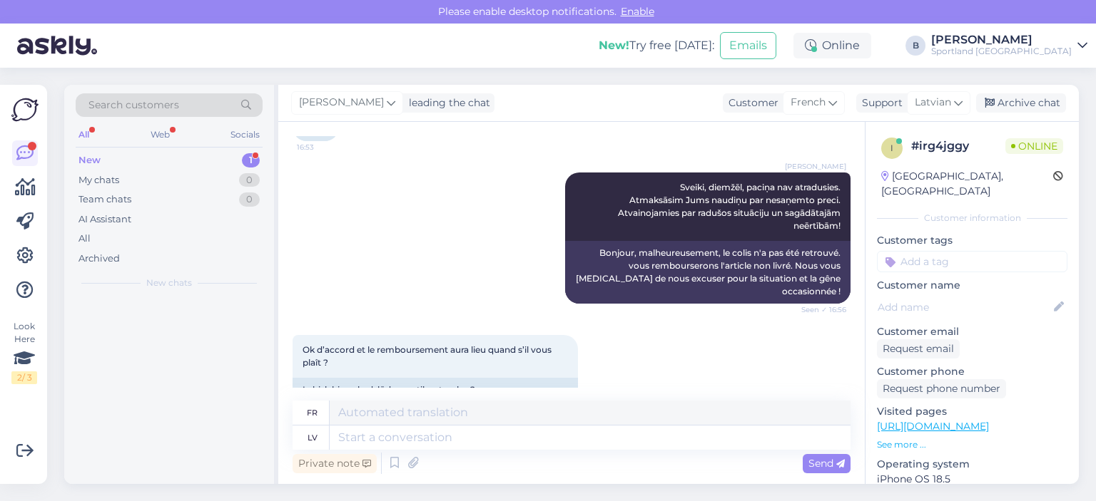
scroll to position [6224, 0]
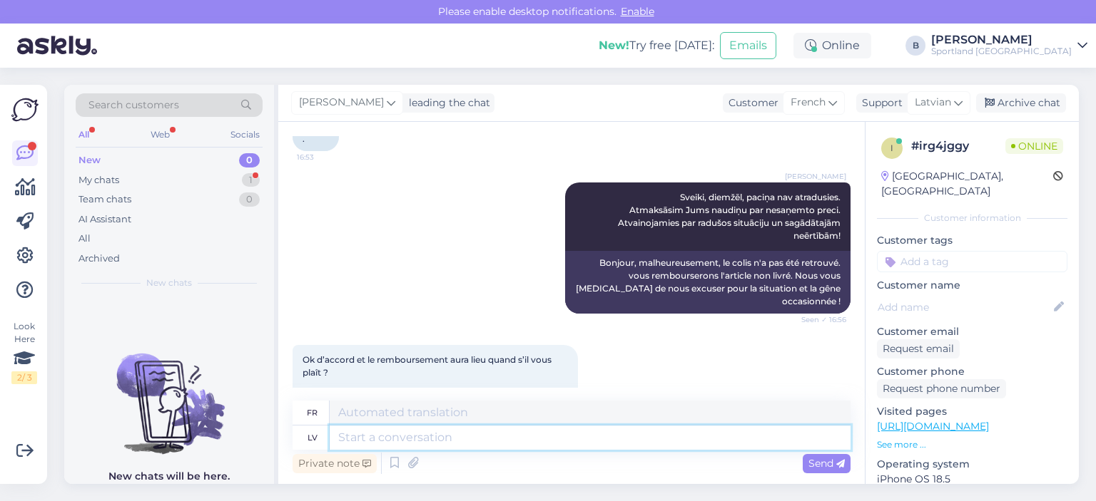
click at [521, 432] on textarea at bounding box center [590, 438] width 521 height 24
type textarea "Šīs d"
type textarea "Ces"
type textarea "Šīs dienas lai"
type textarea "Ces jours"
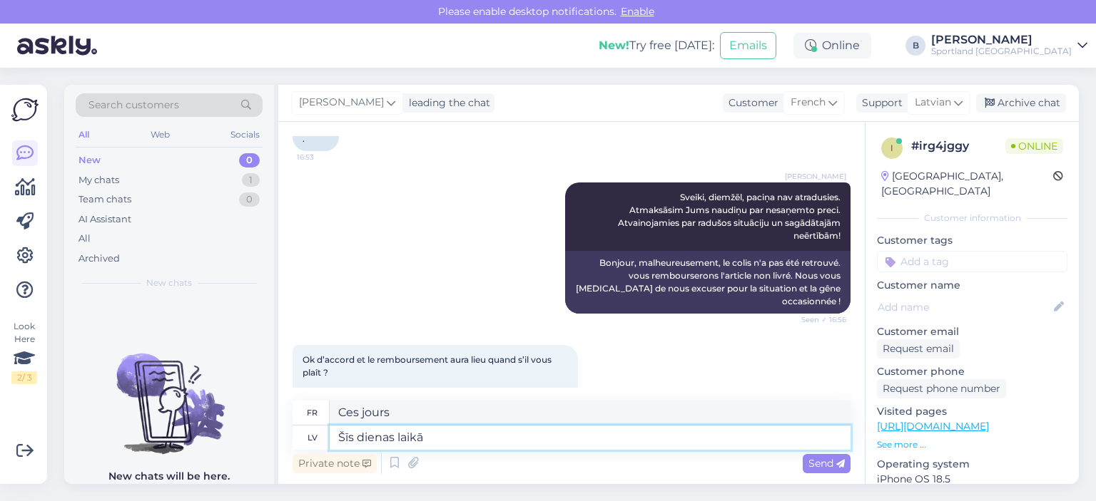
type textarea "Šīs dienas laikā v"
type textarea "Au cours de cette journée"
type textarea "Šīs dienas laikā veiksim J"
type textarea "Au cours de cette journée, nous ferons"
type textarea "Šīs dienas laikā veiksim Jums a"
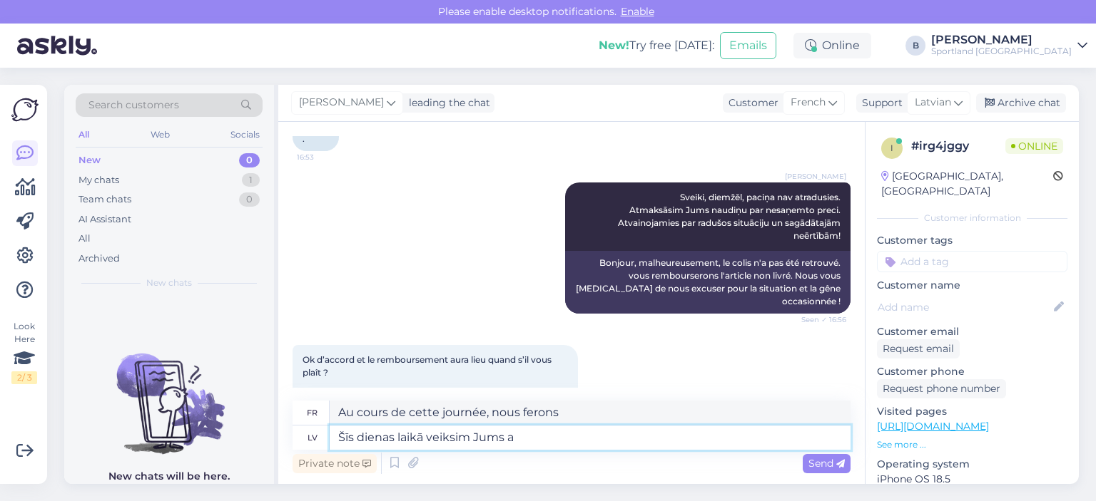
type textarea "Nous le ferons pour vous pendant la journée."
type textarea "Šīs dienas laikā veiksim Jums atmaksu."
type textarea "Nous vous rembourserons dans la journée."
type textarea "Šīs dienas laikā veiksim Jums atmaksu."
click at [829, 467] on span "Send" at bounding box center [826, 463] width 36 height 13
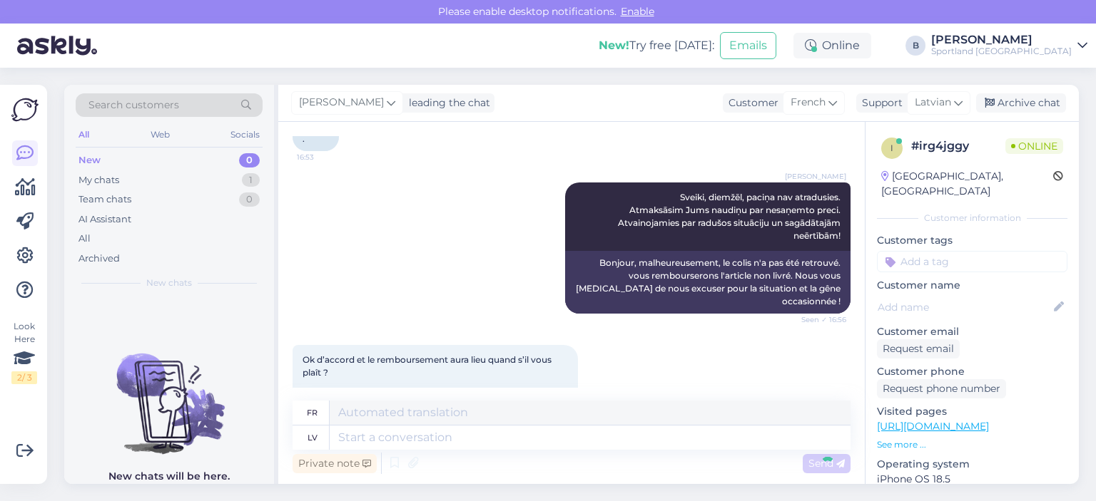
scroll to position [6309, 0]
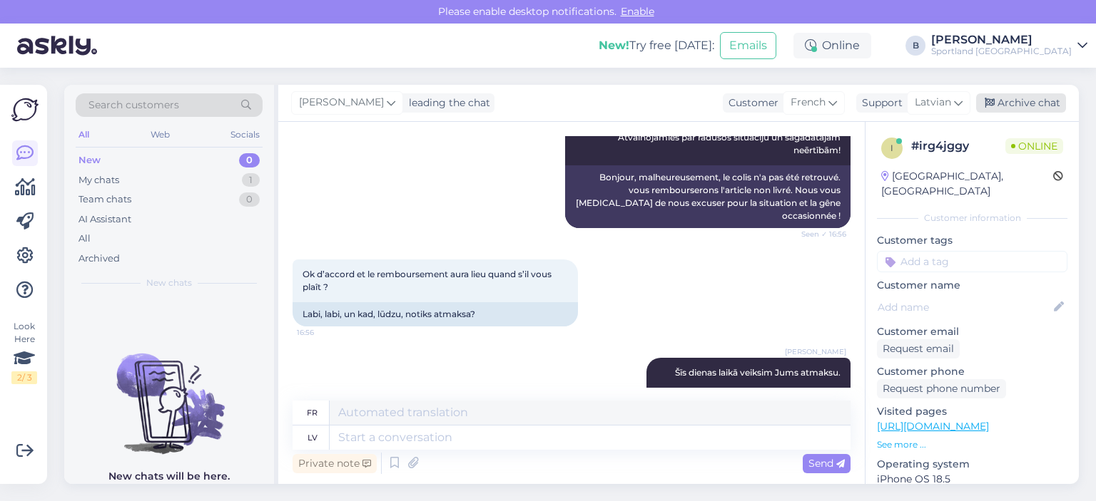
click at [1047, 106] on div "Archive chat" at bounding box center [1021, 102] width 90 height 19
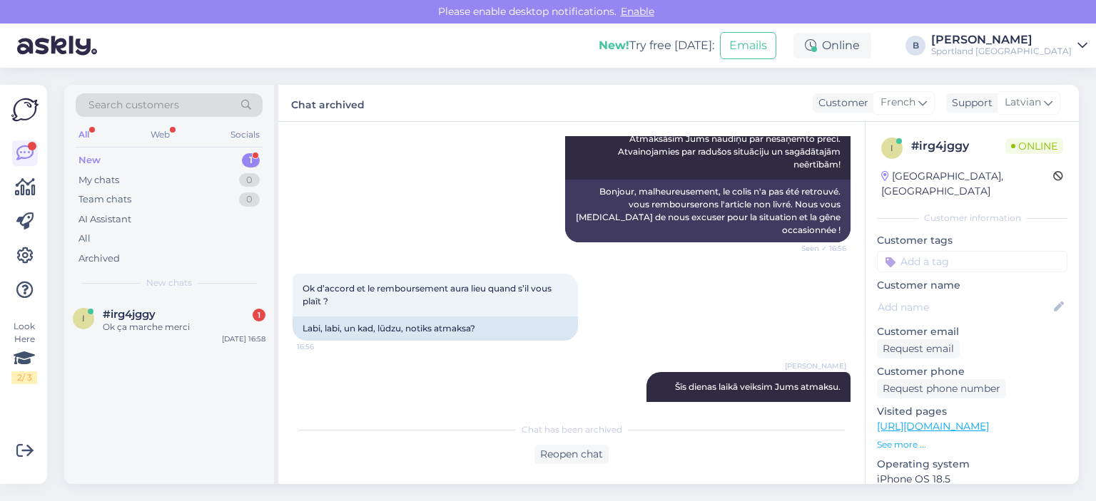
scroll to position [6356, 0]
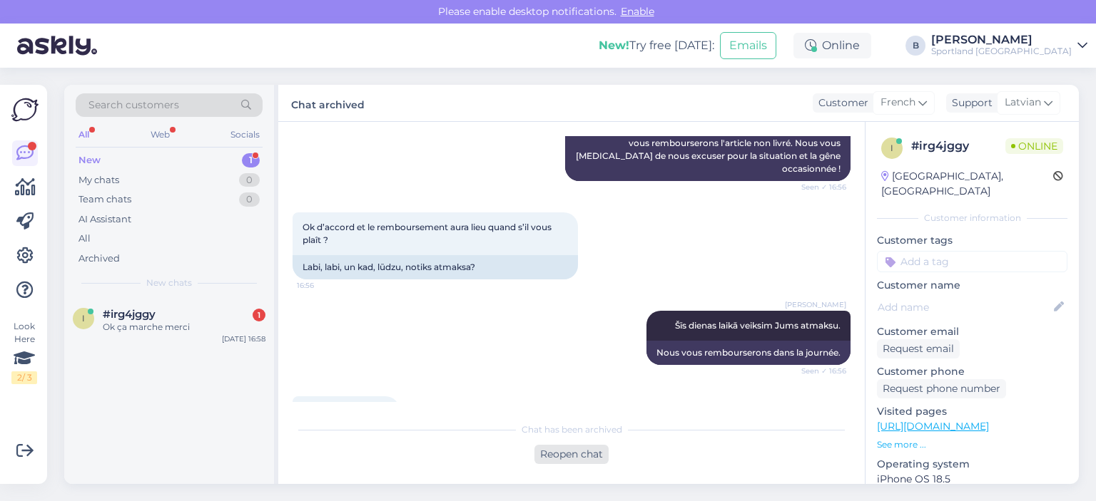
click at [558, 446] on div "Reopen chat" at bounding box center [571, 454] width 74 height 19
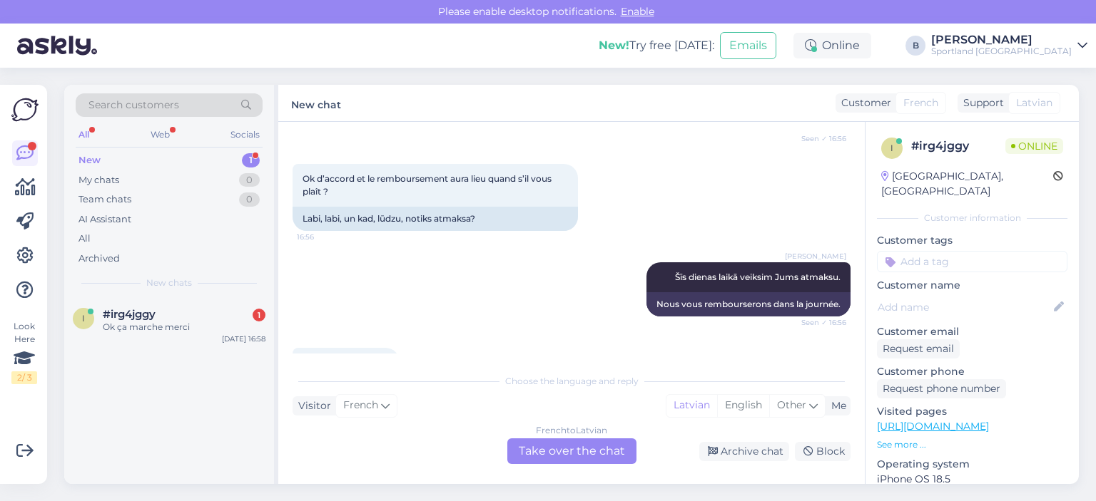
click at [561, 445] on div "French to Latvian Take over the chat" at bounding box center [571, 452] width 129 height 26
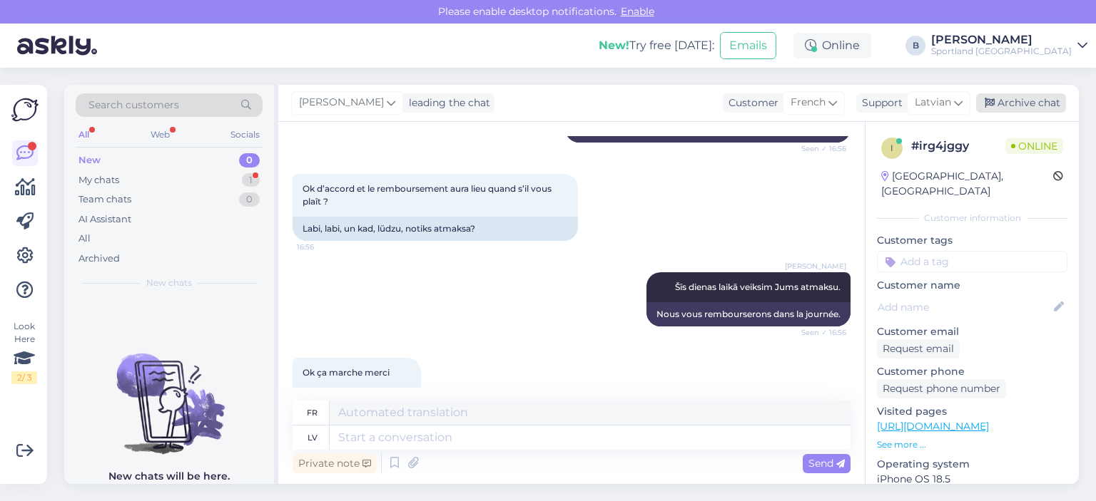
click at [1018, 108] on div "Archive chat" at bounding box center [1021, 102] width 90 height 19
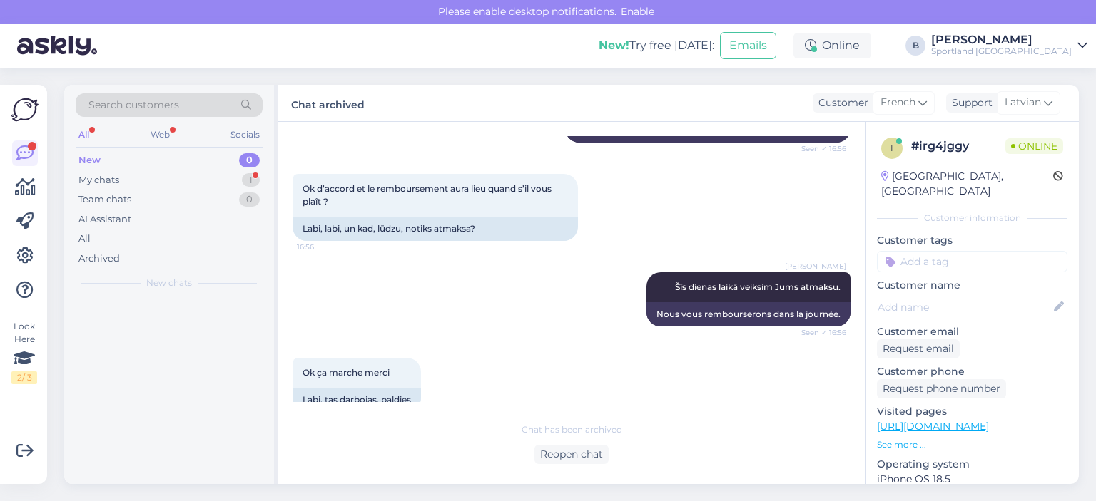
scroll to position [6381, 0]
